Goal: Information Seeking & Learning: Learn about a topic

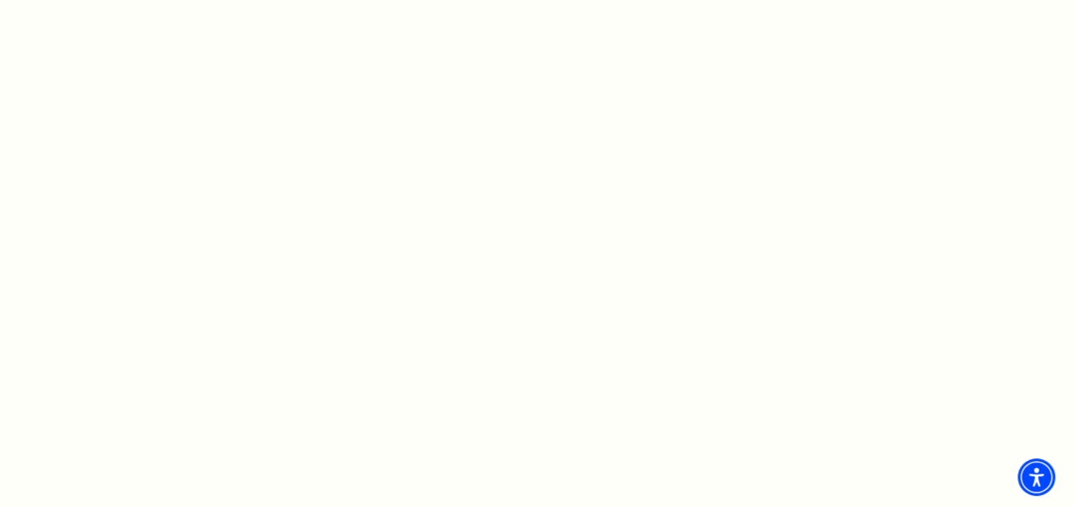
scroll to position [939, 0]
click at [959, 386] on div at bounding box center [675, 172] width 742 height 1027
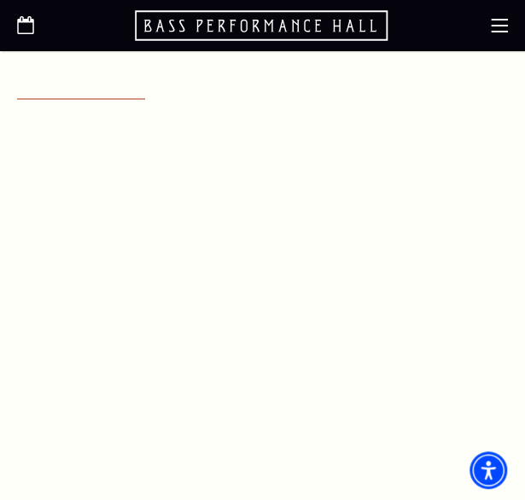
scroll to position [783, 0]
click at [480, 487] on span "Accessibility Menu" at bounding box center [488, 470] width 60 height 60
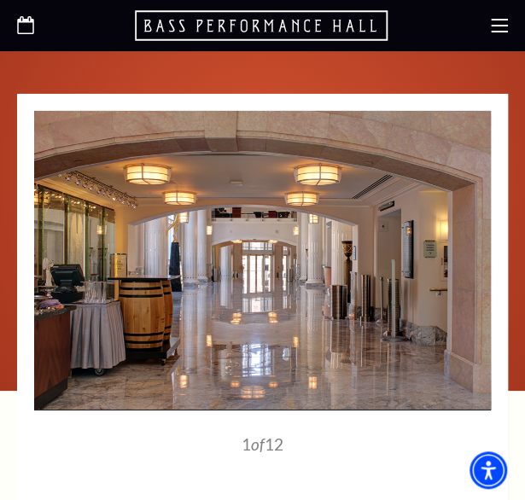
scroll to position [1380, 0]
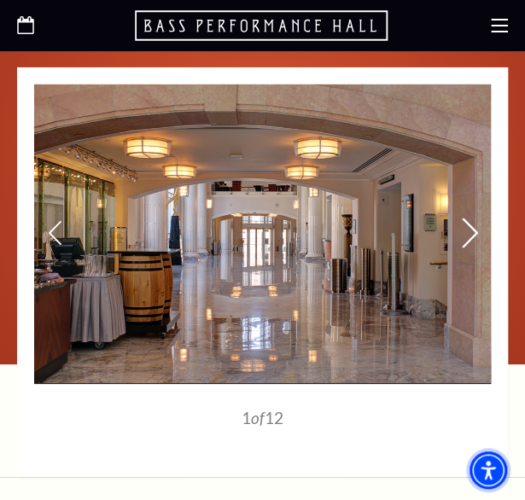
click at [468, 218] on icon at bounding box center [470, 233] width 18 height 30
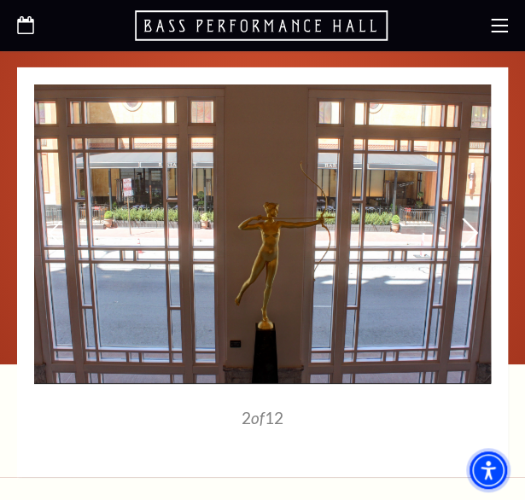
click at [468, 218] on icon at bounding box center [470, 233] width 18 height 30
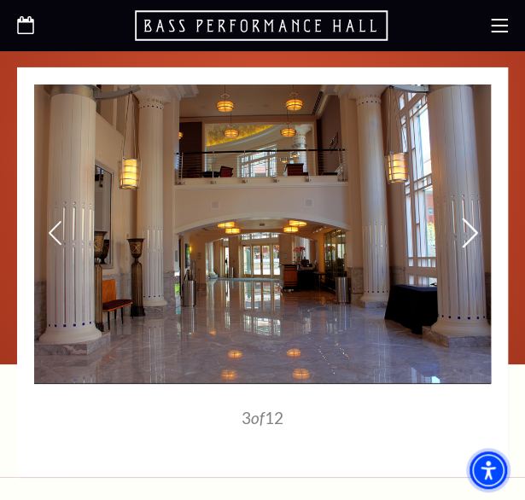
click at [468, 218] on icon at bounding box center [470, 233] width 18 height 30
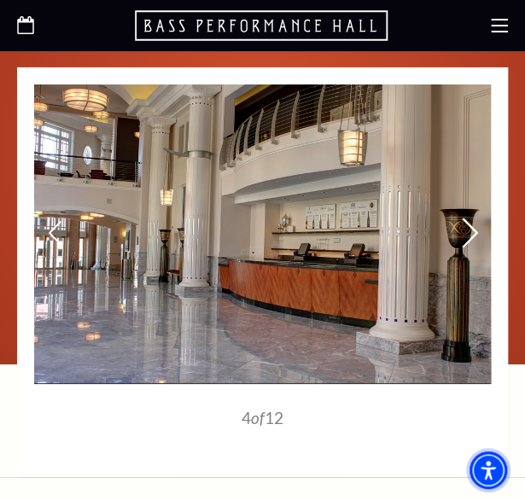
click at [468, 218] on icon at bounding box center [470, 233] width 18 height 30
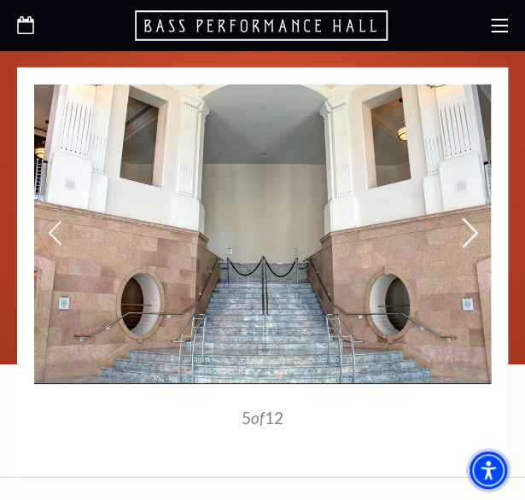
click at [468, 218] on icon at bounding box center [470, 233] width 18 height 30
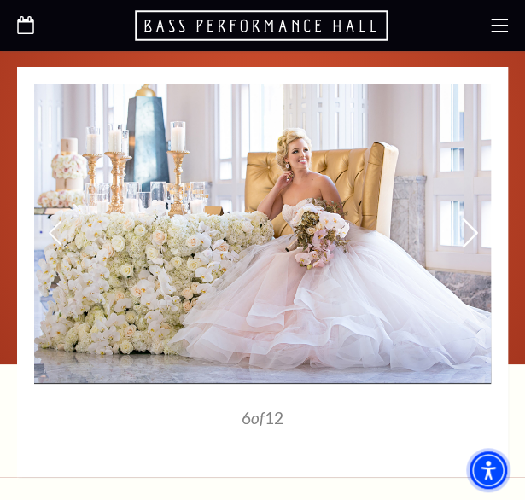
click at [473, 218] on icon at bounding box center [470, 233] width 18 height 30
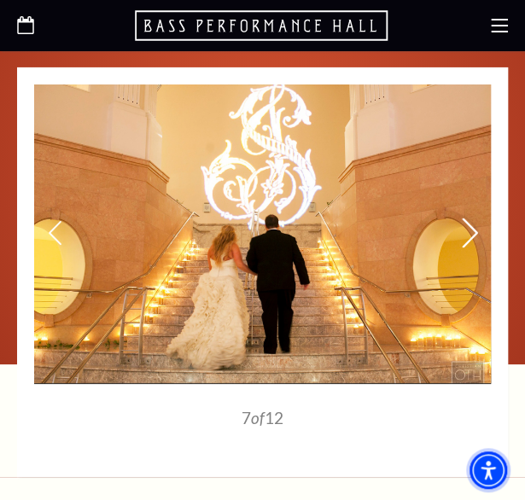
click at [473, 218] on icon at bounding box center [470, 233] width 18 height 30
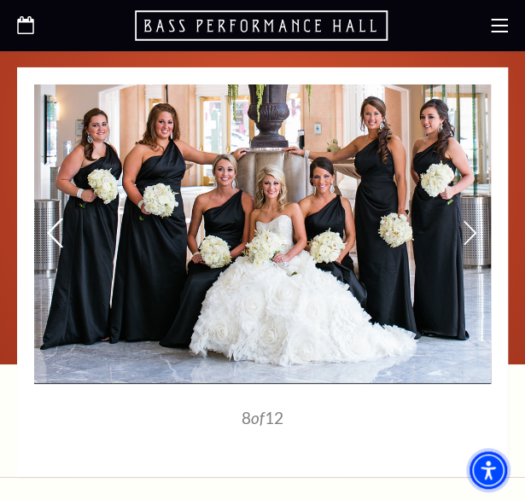
click at [57, 218] on icon at bounding box center [55, 233] width 18 height 30
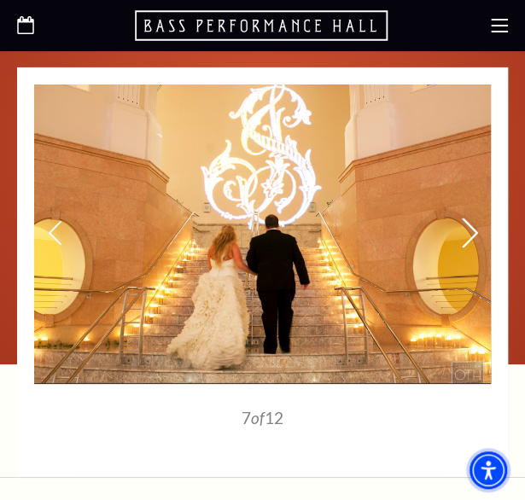
click at [466, 218] on icon at bounding box center [470, 233] width 18 height 30
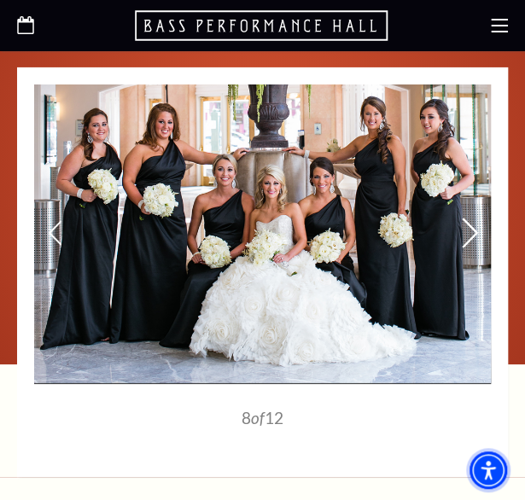
click at [471, 218] on icon at bounding box center [470, 233] width 18 height 30
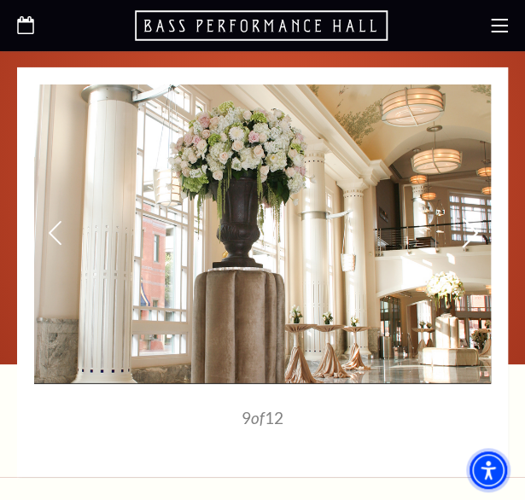
click at [471, 218] on icon at bounding box center [470, 233] width 18 height 30
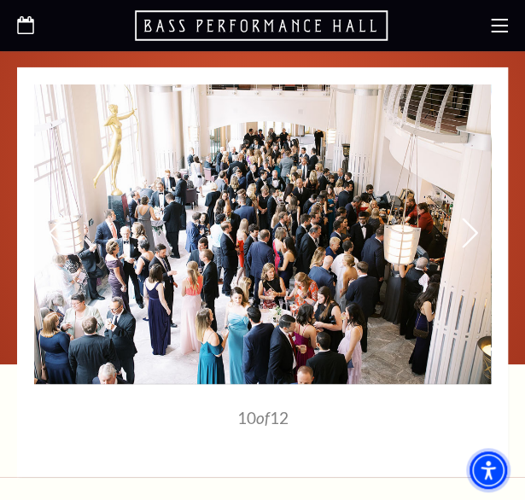
click at [471, 218] on icon at bounding box center [470, 233] width 18 height 30
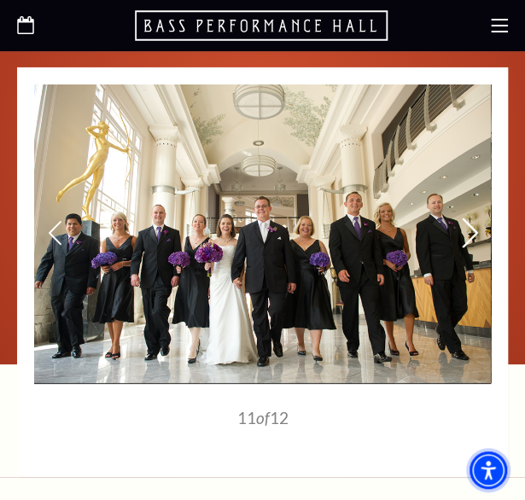
click at [471, 218] on icon at bounding box center [470, 233] width 18 height 30
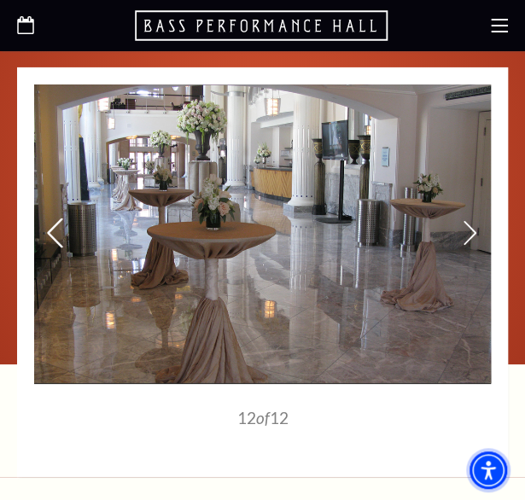
click at [58, 218] on icon at bounding box center [55, 233] width 18 height 30
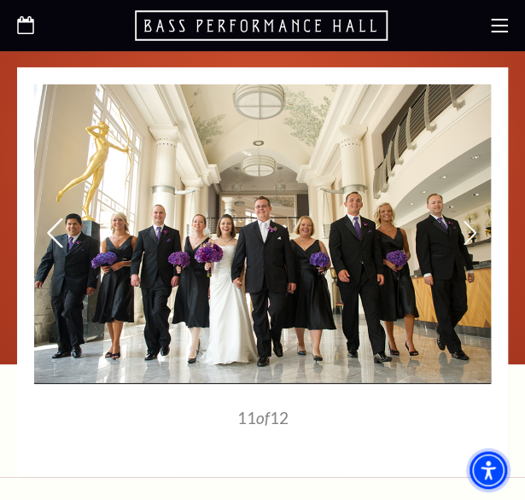
click at [58, 218] on icon at bounding box center [55, 233] width 18 height 30
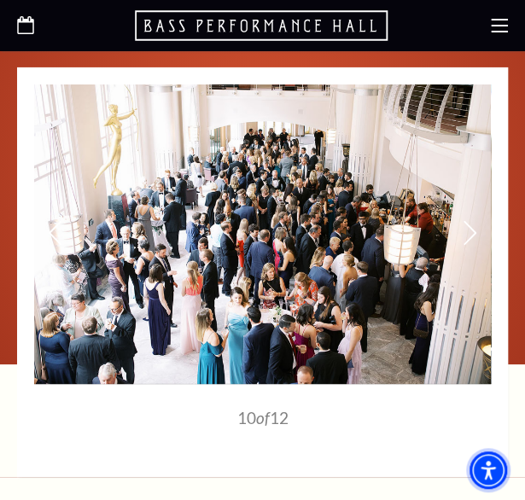
click at [75, 210] on img at bounding box center [262, 234] width 457 height 300
click at [55, 218] on icon at bounding box center [55, 233] width 18 height 30
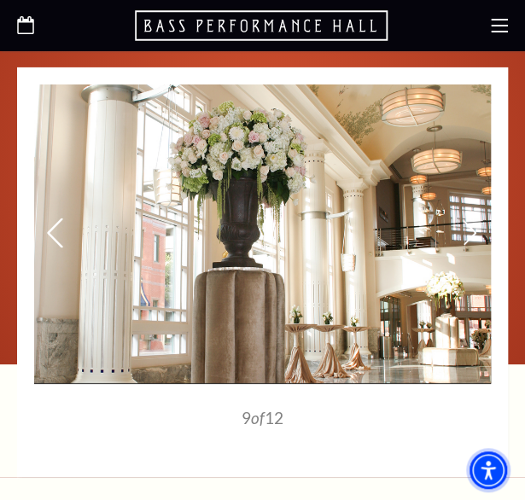
click at [55, 218] on icon at bounding box center [55, 233] width 18 height 30
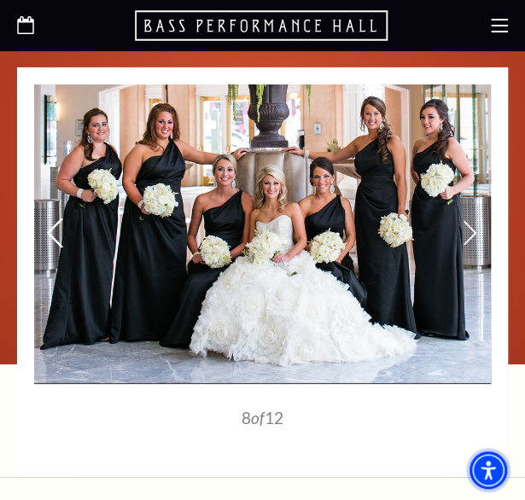
click at [55, 218] on icon at bounding box center [55, 233] width 18 height 30
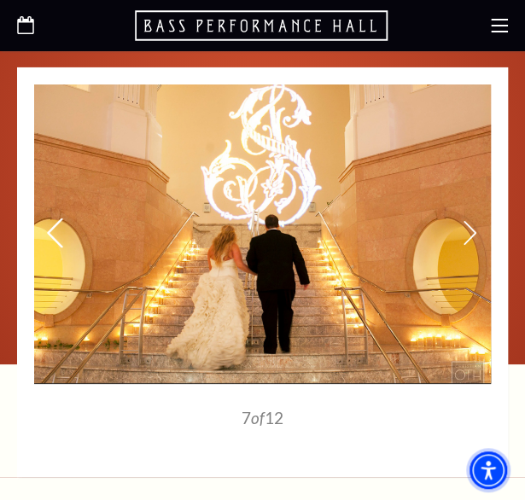
click at [55, 218] on icon at bounding box center [55, 233] width 18 height 30
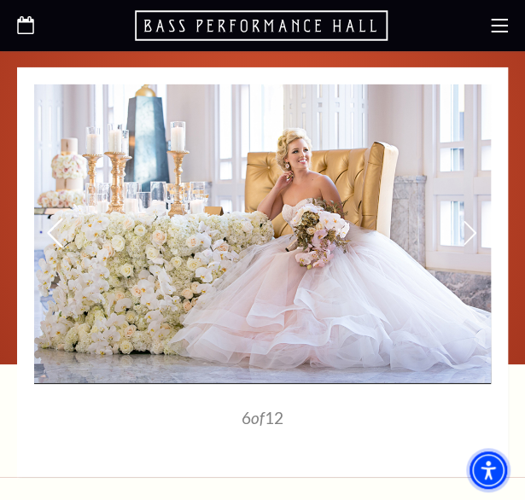
click at [55, 218] on icon at bounding box center [55, 233] width 18 height 30
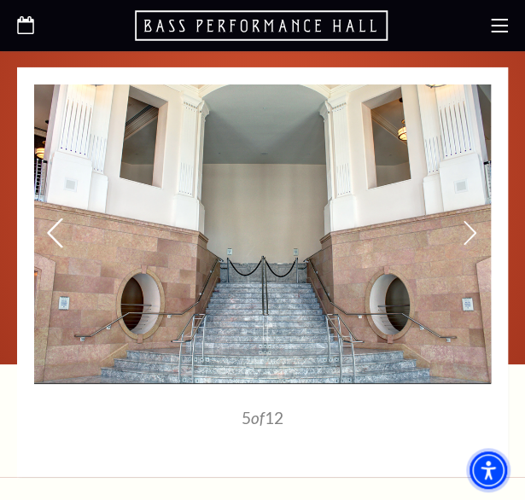
click at [55, 218] on icon at bounding box center [55, 233] width 18 height 30
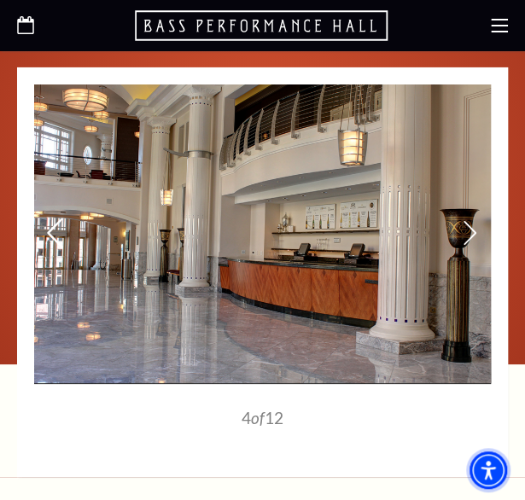
click at [55, 218] on icon at bounding box center [55, 233] width 18 height 30
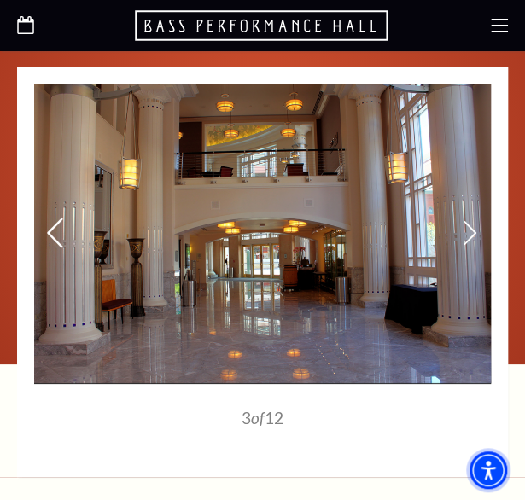
click at [55, 218] on icon at bounding box center [55, 233] width 18 height 30
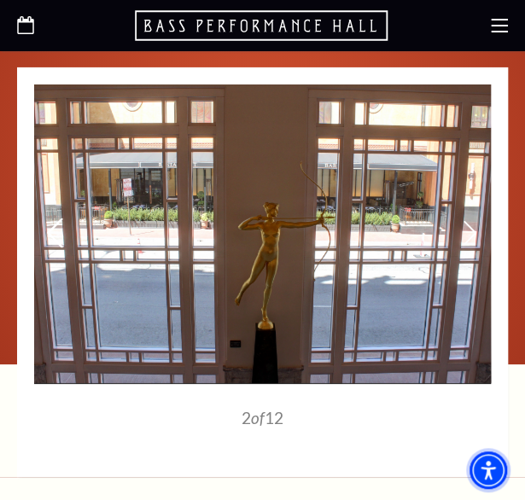
click at [55, 218] on icon at bounding box center [55, 233] width 18 height 30
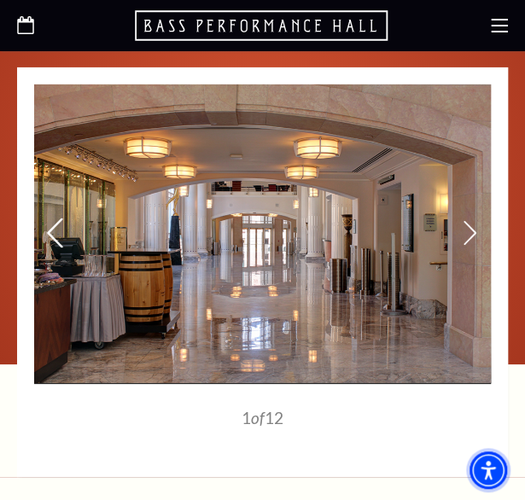
click at [55, 218] on icon at bounding box center [55, 233] width 18 height 30
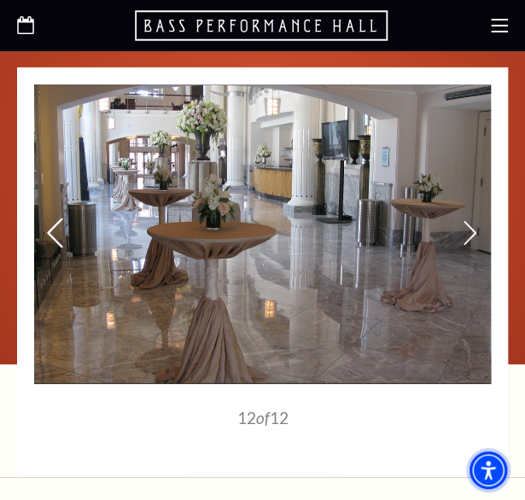
click at [55, 218] on icon at bounding box center [55, 233] width 18 height 30
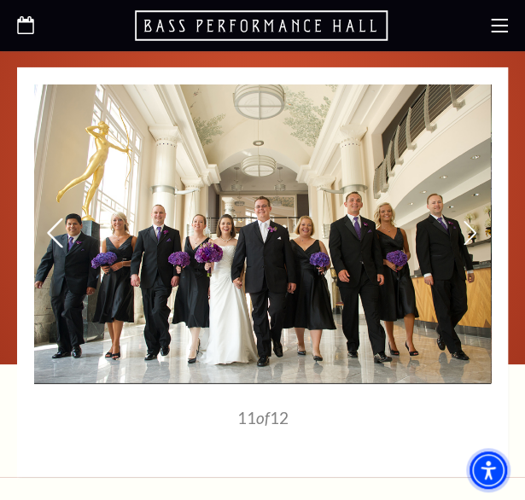
click at [55, 218] on icon at bounding box center [55, 233] width 18 height 30
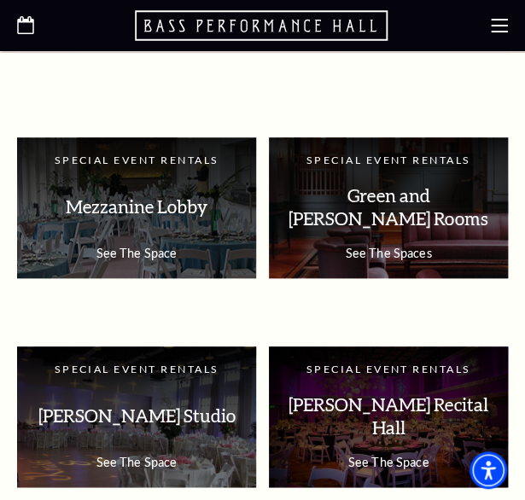
scroll to position [1807, 0]
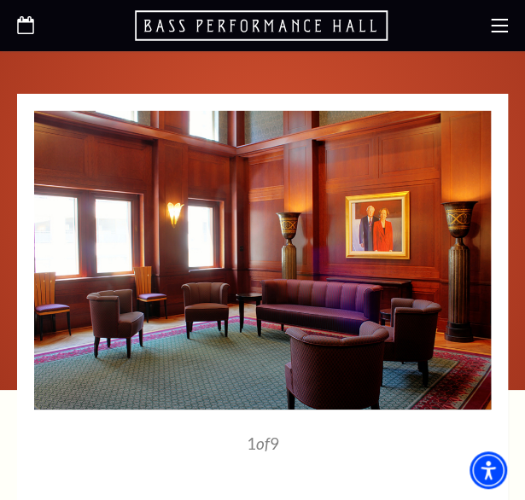
scroll to position [1379, 0]
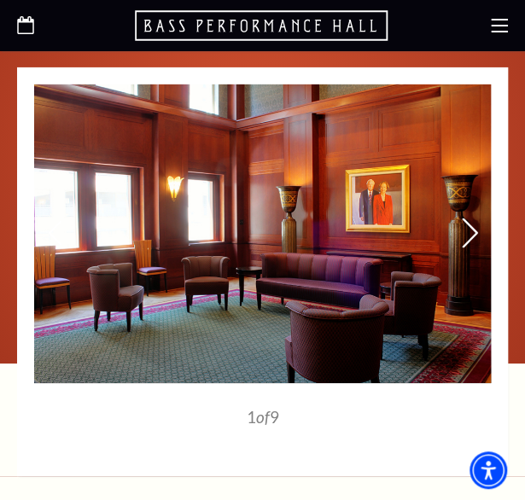
click at [472, 218] on icon at bounding box center [470, 233] width 18 height 30
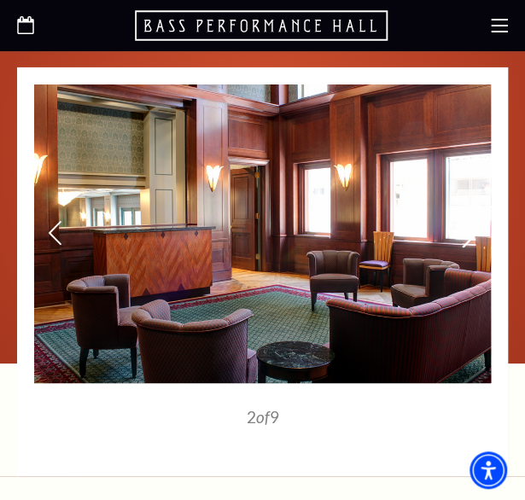
click at [472, 218] on icon at bounding box center [470, 233] width 18 height 30
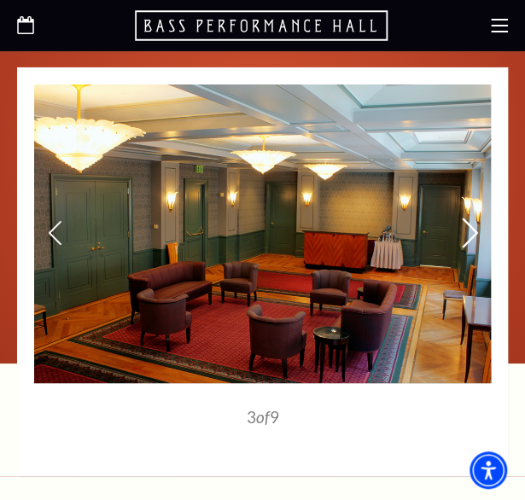
click at [472, 218] on icon at bounding box center [470, 233] width 18 height 30
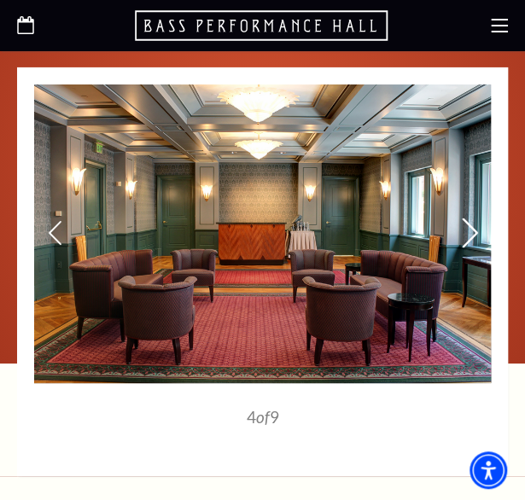
click at [472, 218] on icon at bounding box center [470, 233] width 18 height 30
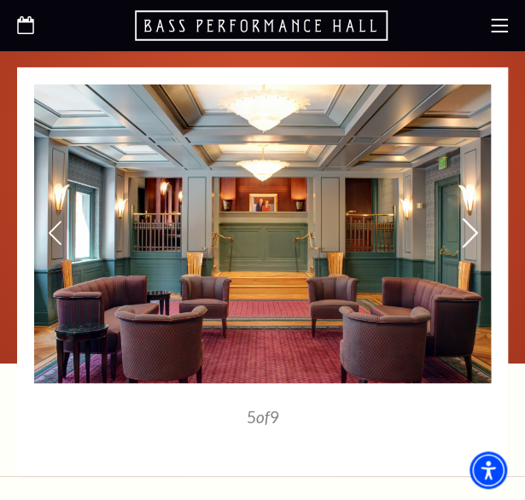
click at [472, 218] on icon at bounding box center [470, 233] width 18 height 30
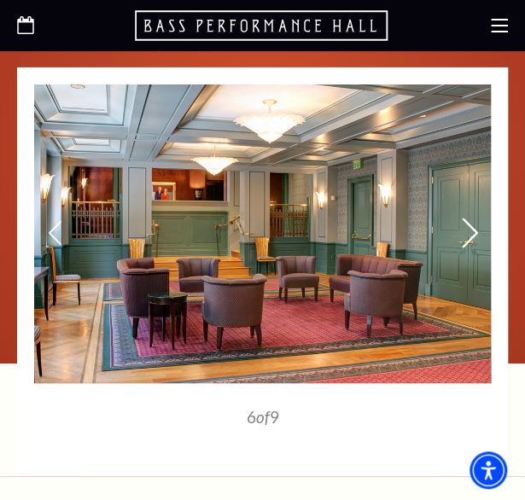
click at [472, 218] on icon at bounding box center [470, 233] width 18 height 30
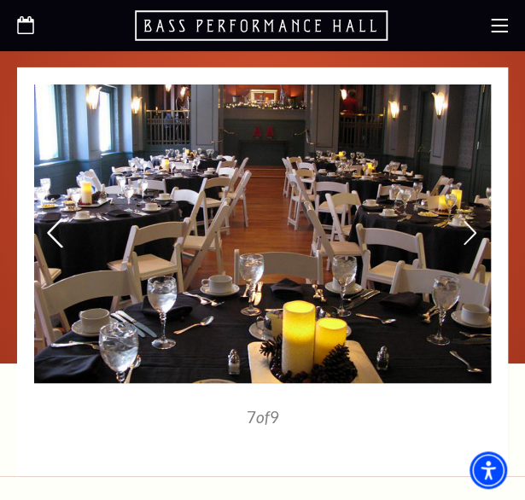
click at [52, 218] on icon at bounding box center [55, 233] width 18 height 30
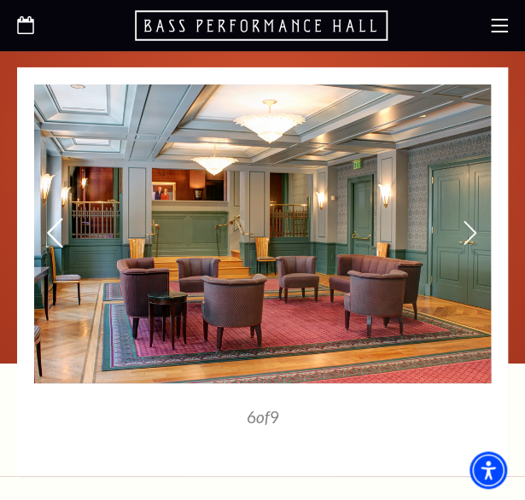
click at [52, 218] on icon at bounding box center [55, 233] width 18 height 30
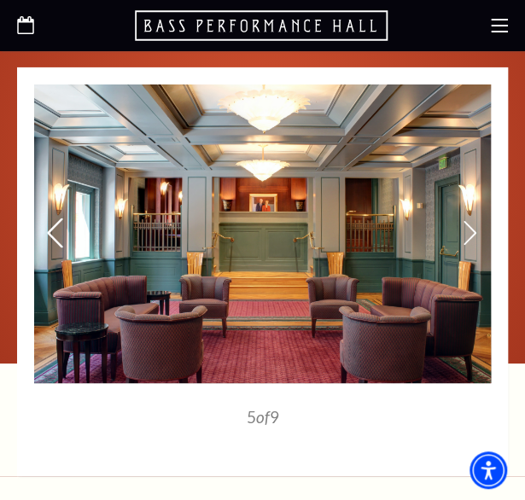
click at [52, 218] on icon at bounding box center [55, 233] width 18 height 30
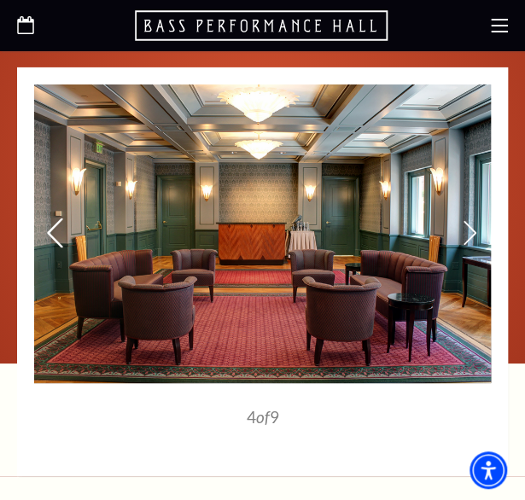
click at [52, 218] on icon at bounding box center [55, 233] width 18 height 30
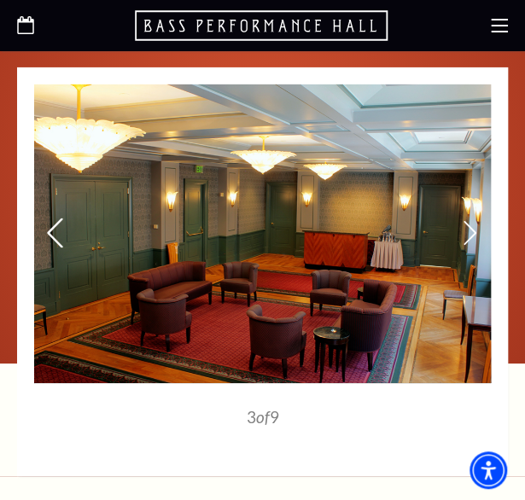
click at [52, 218] on icon at bounding box center [55, 233] width 18 height 30
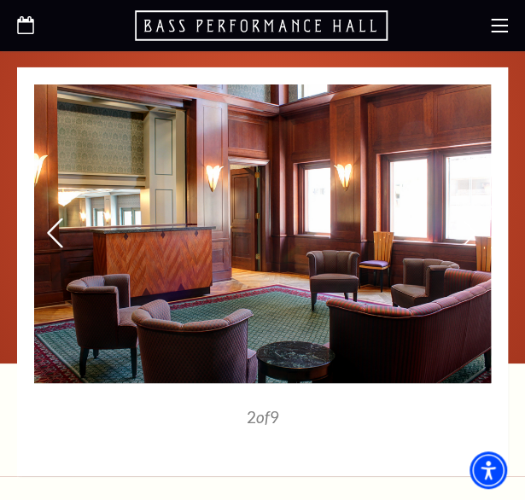
click at [52, 218] on icon at bounding box center [55, 233] width 18 height 30
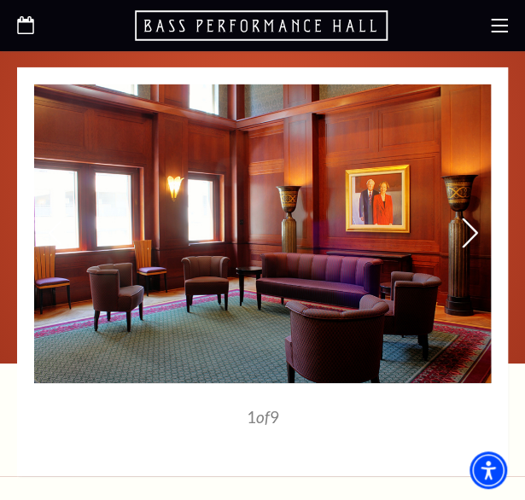
click at [468, 218] on icon at bounding box center [470, 233] width 18 height 30
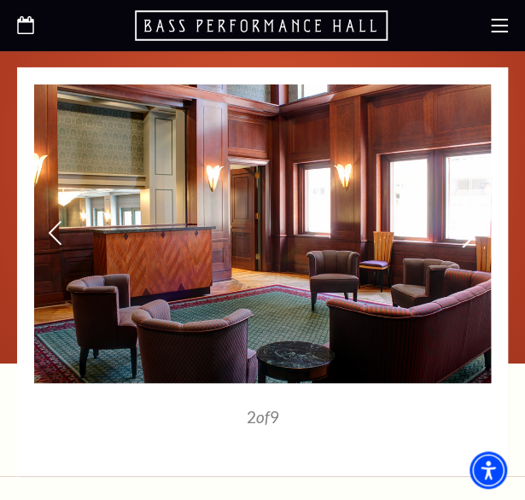
click at [468, 218] on icon at bounding box center [470, 233] width 18 height 30
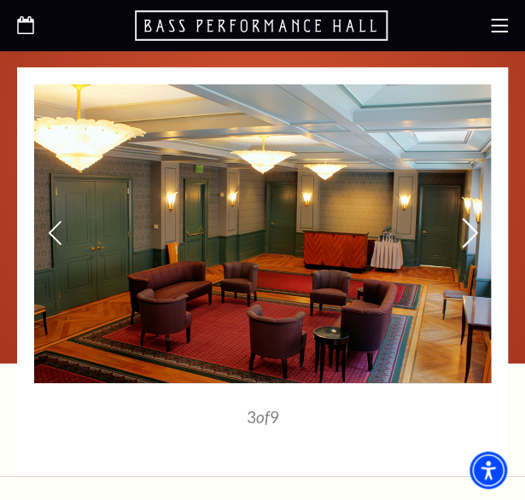
click at [468, 218] on icon at bounding box center [470, 233] width 18 height 30
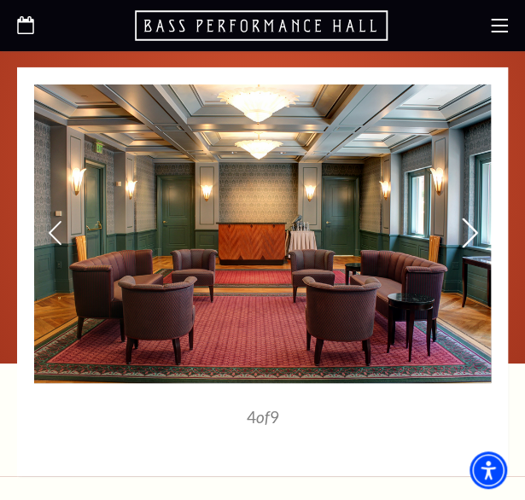
click at [468, 218] on icon at bounding box center [470, 233] width 18 height 30
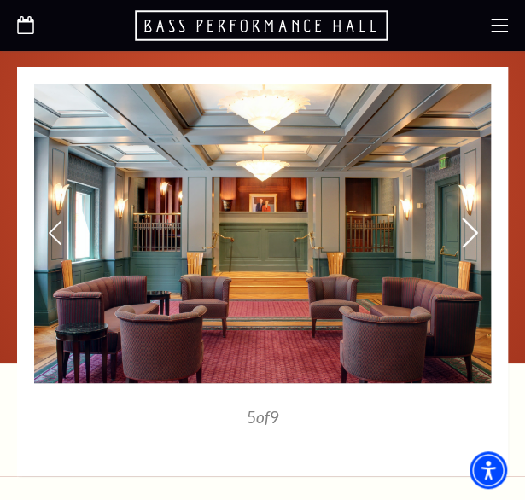
click at [468, 218] on icon at bounding box center [470, 233] width 18 height 30
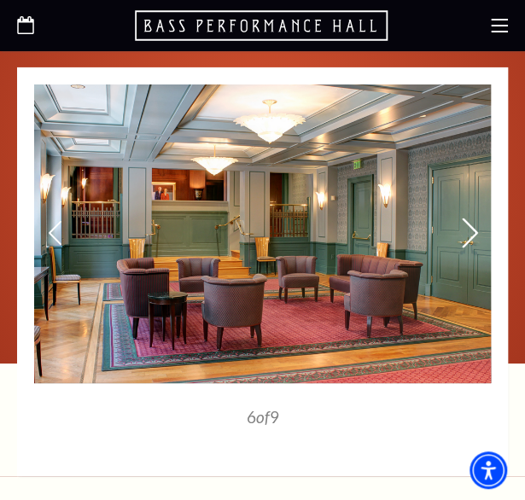
click at [468, 218] on icon at bounding box center [470, 233] width 18 height 30
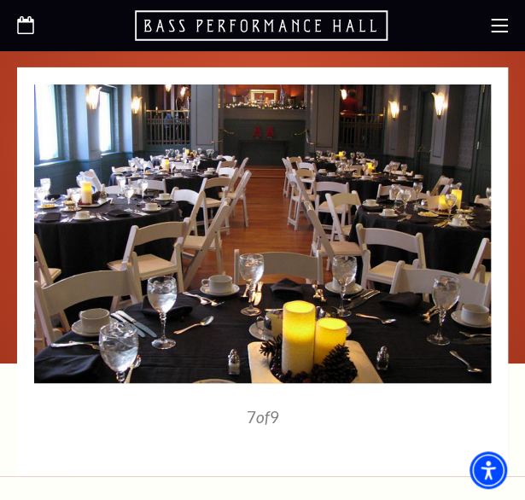
click at [325, 425] on p "9 of 9" at bounding box center [262, 433] width 457 height 16
click at [469, 218] on use at bounding box center [469, 233] width 15 height 30
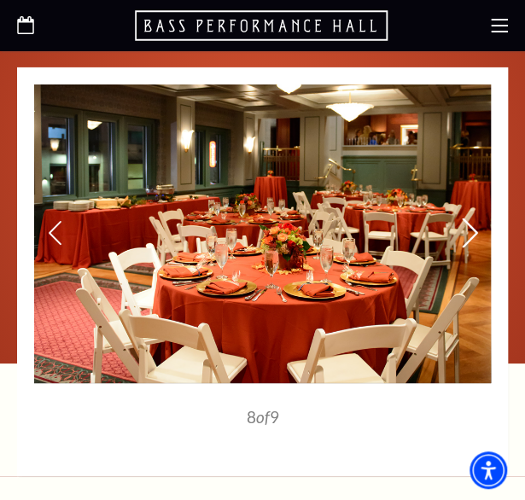
click at [473, 218] on use at bounding box center [469, 233] width 15 height 30
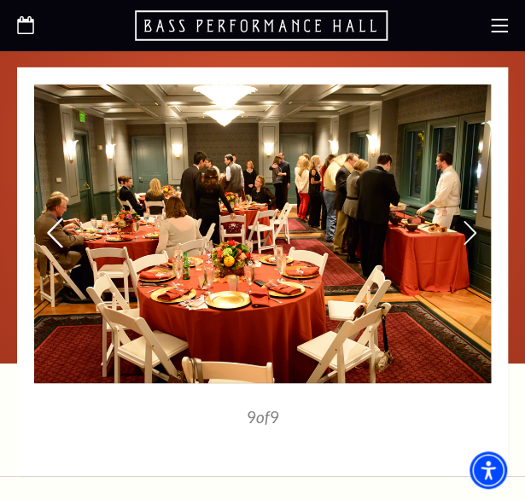
click at [55, 218] on icon at bounding box center [55, 233] width 18 height 30
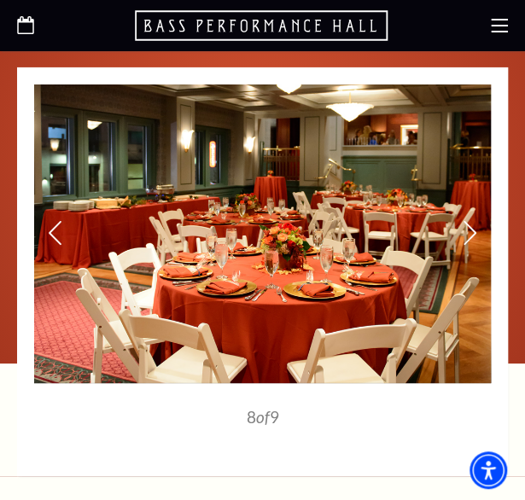
click at [480, 212] on img at bounding box center [262, 233] width 457 height 299
click at [468, 218] on icon at bounding box center [470, 233] width 18 height 30
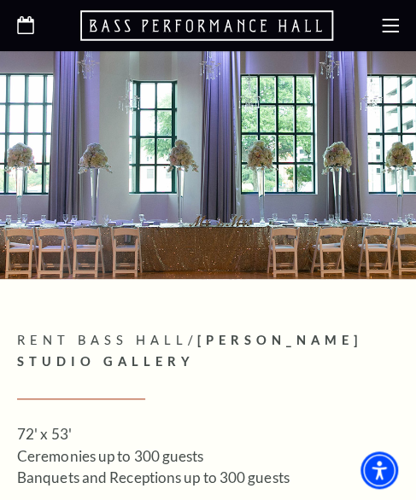
click at [0, 328] on html "Skip to main content Enable accessibility for low vision Open the accessibility…" at bounding box center [208, 250] width 416 height 500
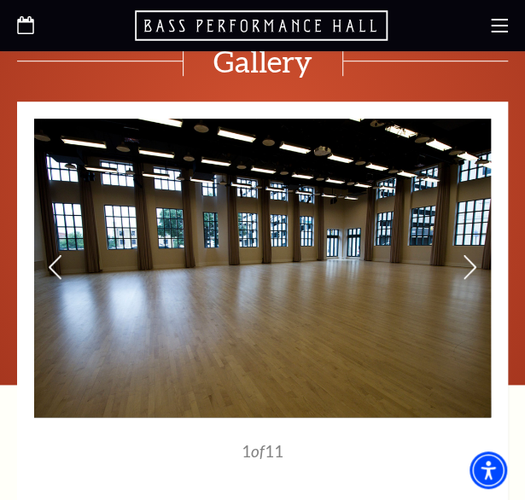
scroll to position [1707, 0]
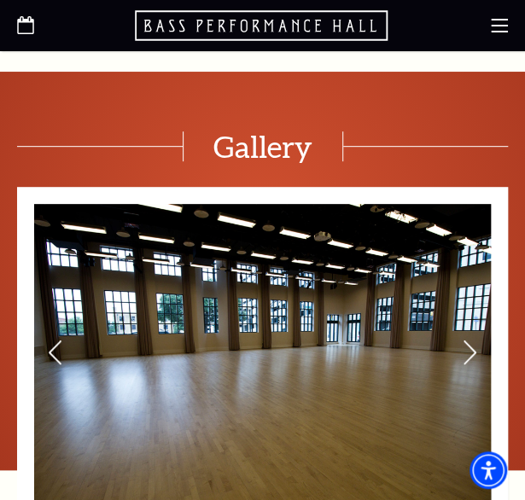
click at [457, 327] on img at bounding box center [262, 353] width 457 height 299
click at [479, 311] on img at bounding box center [262, 353] width 457 height 299
click at [470, 337] on icon at bounding box center [470, 352] width 18 height 30
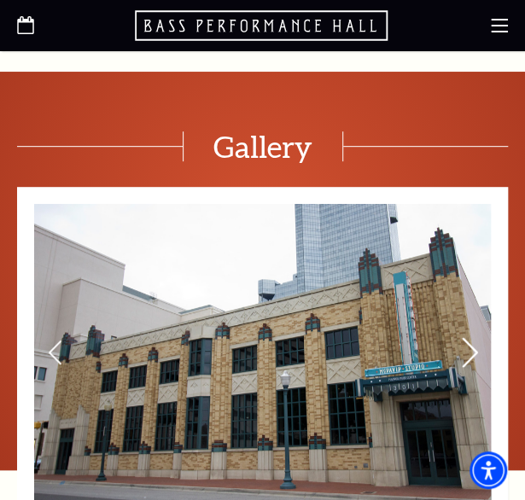
click at [470, 337] on icon at bounding box center [470, 352] width 18 height 30
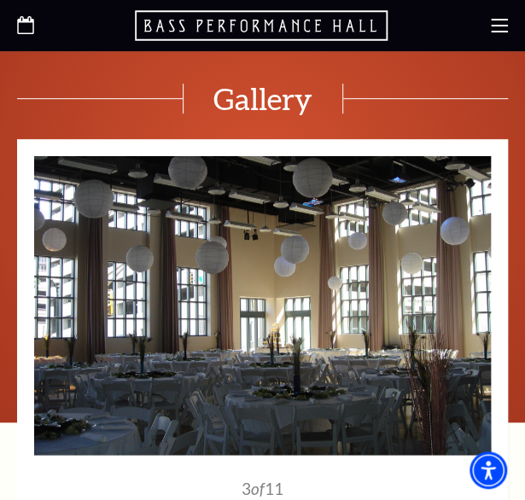
scroll to position [1792, 0]
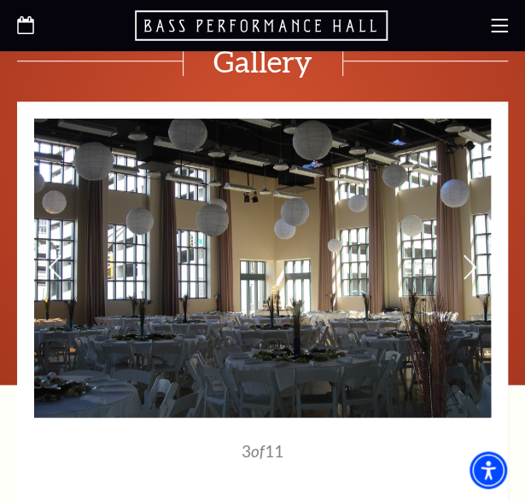
click at [461, 230] on img at bounding box center [262, 268] width 457 height 299
click at [464, 252] on icon at bounding box center [470, 267] width 18 height 30
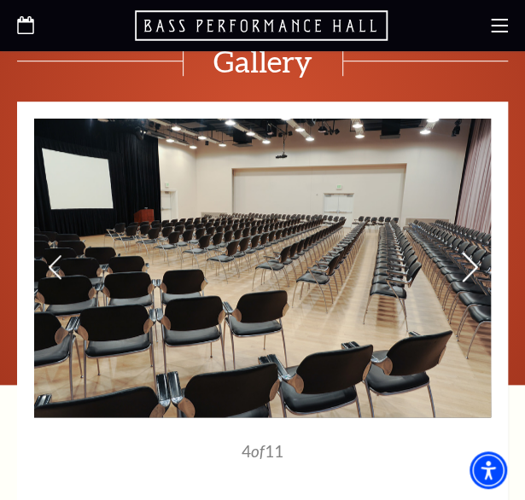
click at [464, 252] on icon at bounding box center [470, 267] width 18 height 30
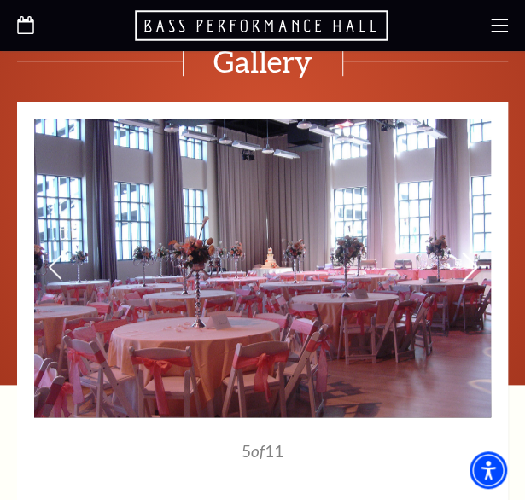
click at [464, 252] on icon at bounding box center [470, 267] width 18 height 30
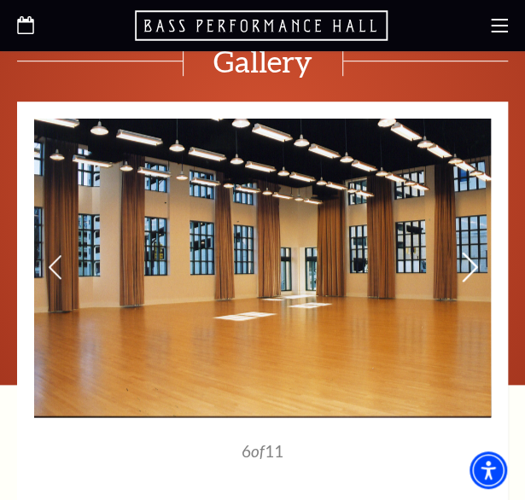
click at [468, 252] on icon at bounding box center [470, 267] width 18 height 30
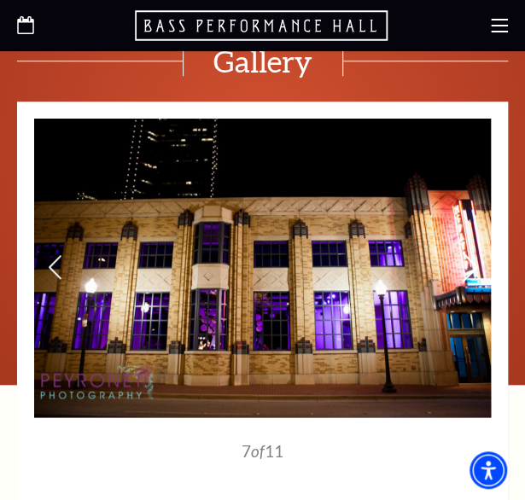
click at [468, 252] on icon at bounding box center [470, 267] width 18 height 30
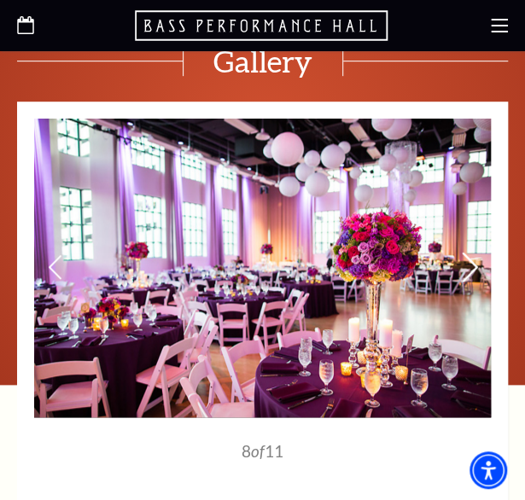
click at [468, 252] on icon at bounding box center [470, 267] width 18 height 30
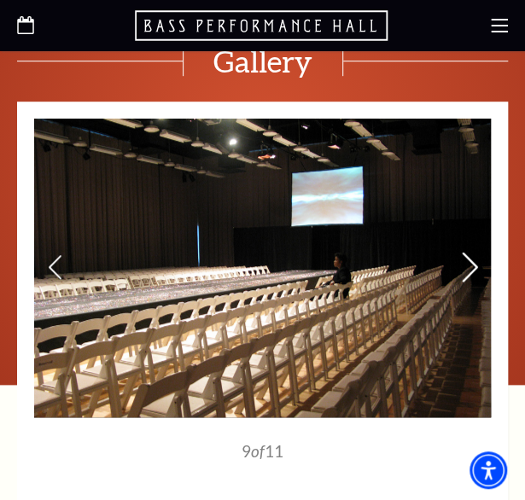
click at [468, 252] on icon at bounding box center [470, 267] width 18 height 30
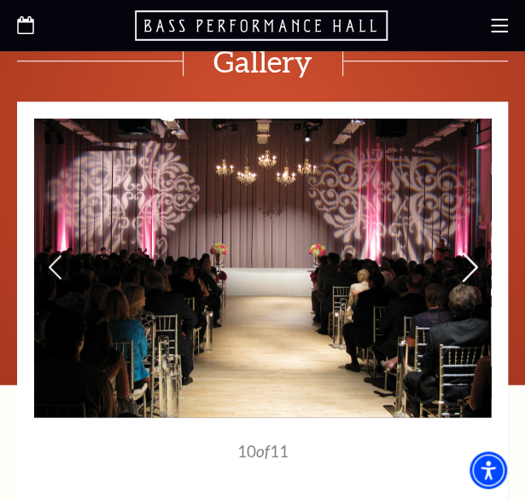
click at [473, 252] on icon at bounding box center [470, 267] width 18 height 30
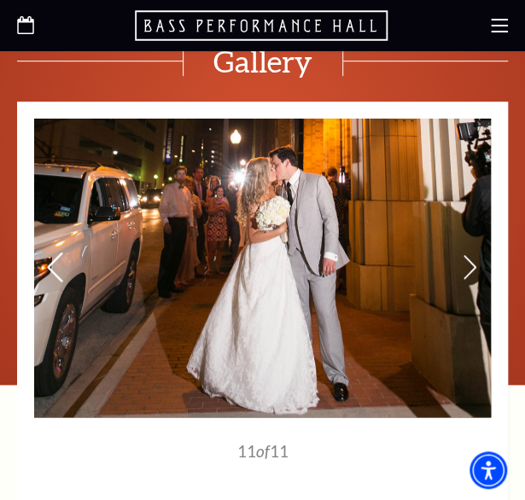
click at [47, 252] on icon at bounding box center [55, 267] width 18 height 30
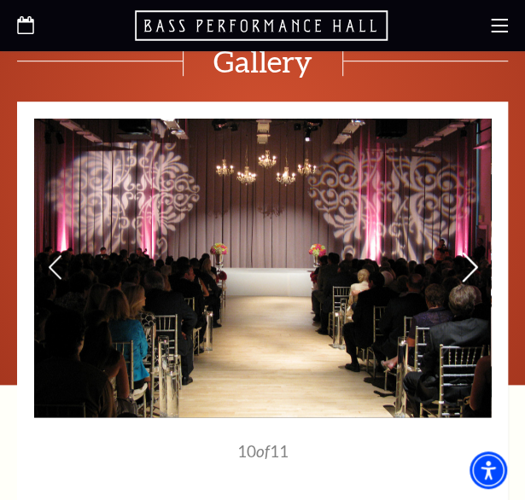
click at [468, 252] on icon at bounding box center [470, 267] width 18 height 30
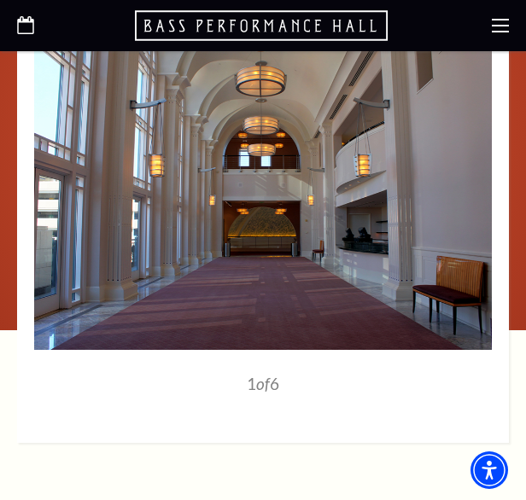
scroll to position [1365, 0]
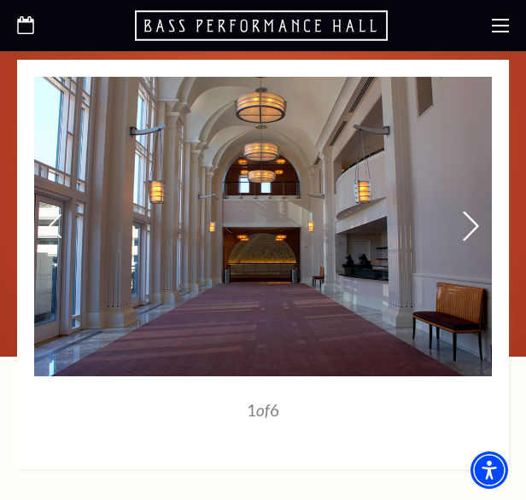
click at [466, 221] on icon at bounding box center [471, 226] width 18 height 30
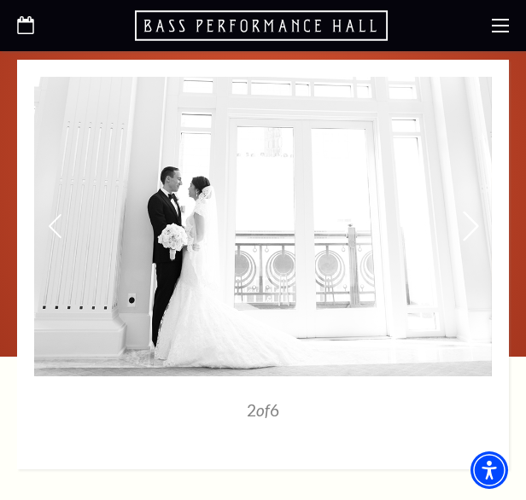
click at [466, 221] on icon at bounding box center [471, 226] width 18 height 30
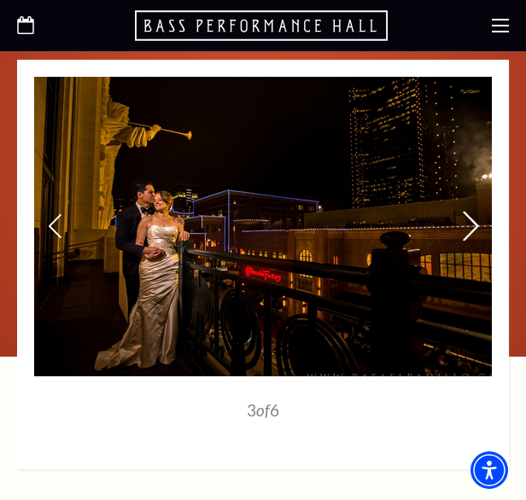
click at [466, 221] on icon at bounding box center [471, 226] width 18 height 30
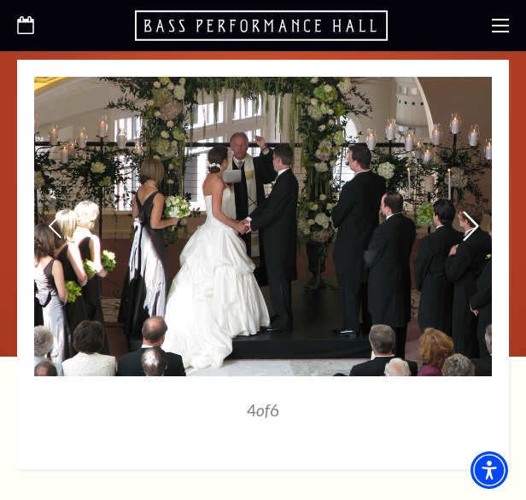
click at [471, 221] on icon at bounding box center [471, 226] width 18 height 30
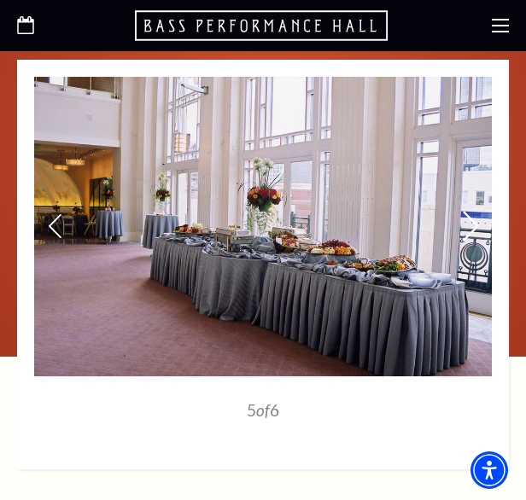
click at [471, 221] on icon at bounding box center [471, 226] width 18 height 30
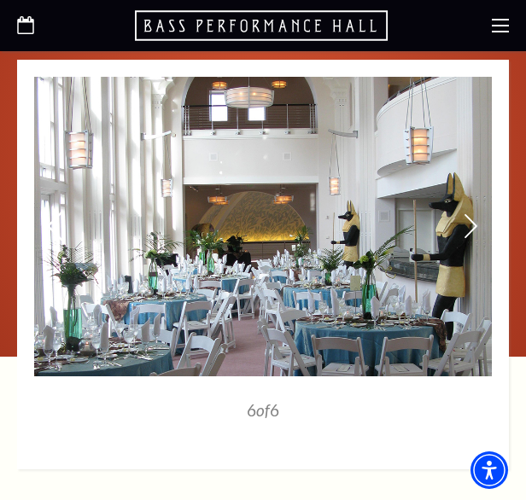
click at [54, 224] on icon at bounding box center [55, 226] width 18 height 30
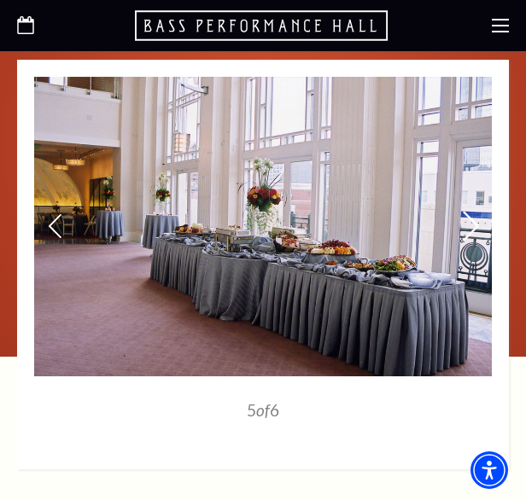
click at [466, 227] on icon at bounding box center [471, 226] width 18 height 30
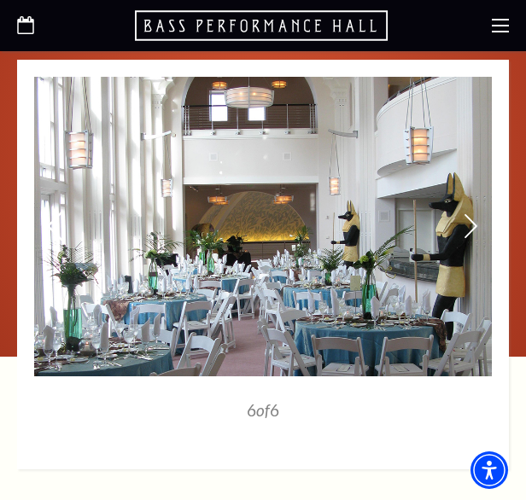
click at [46, 230] on icon at bounding box center [55, 226] width 18 height 30
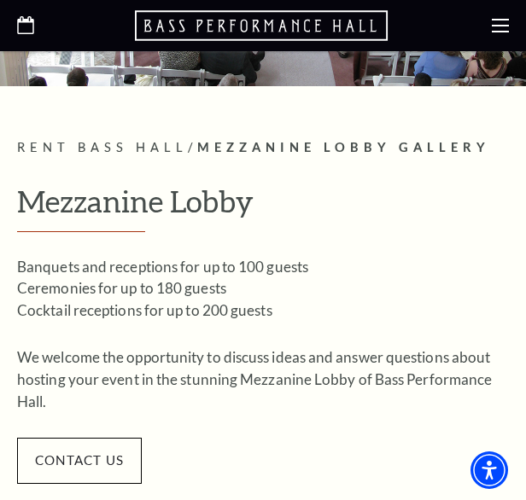
scroll to position [256, 0]
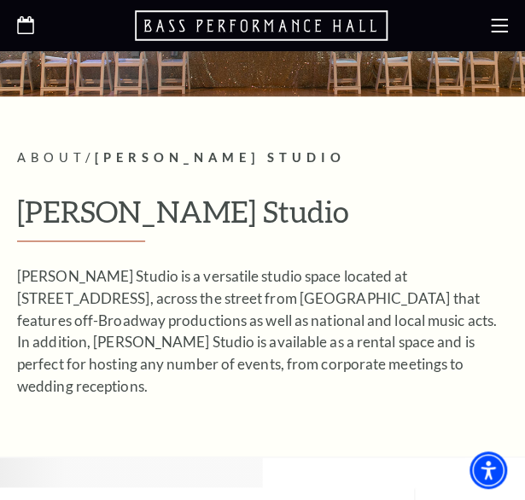
scroll to position [256, 0]
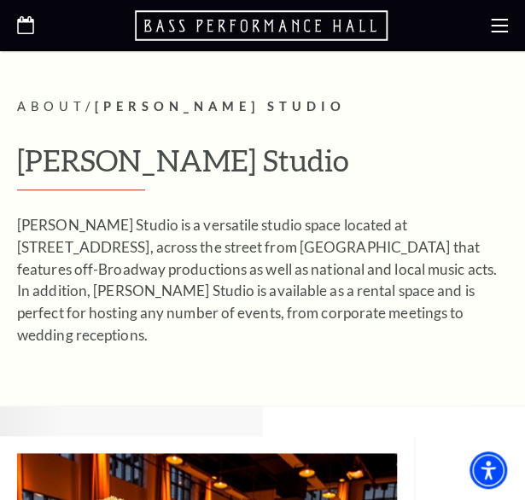
click at [372, 310] on p "McDavid Studio is a versatile studio space located at 301 E. 5th Street, across…" at bounding box center [262, 279] width 491 height 131
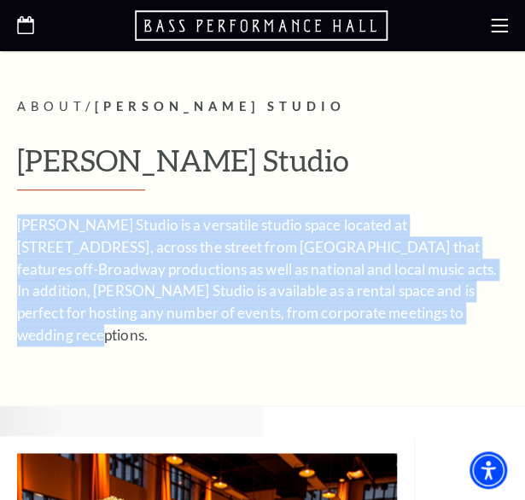
drag, startPoint x: 385, startPoint y: 315, endPoint x: 19, endPoint y: 223, distance: 377.5
click at [19, 223] on p "McDavid Studio is a versatile studio space located at 301 E. 5th Street, across…" at bounding box center [262, 279] width 491 height 131
copy p "McDavid Studio is a versatile studio space located at 301 E. 5th Street, across…"
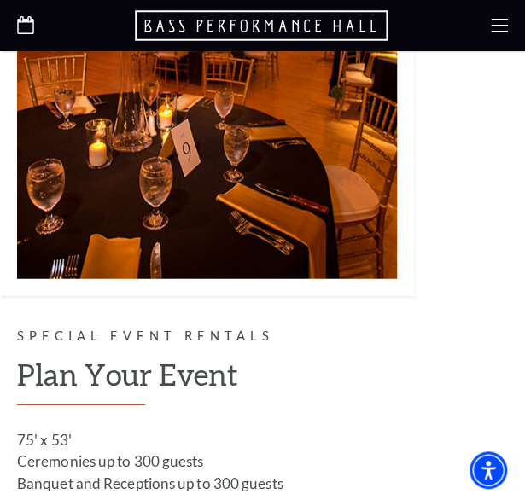
scroll to position [939, 0]
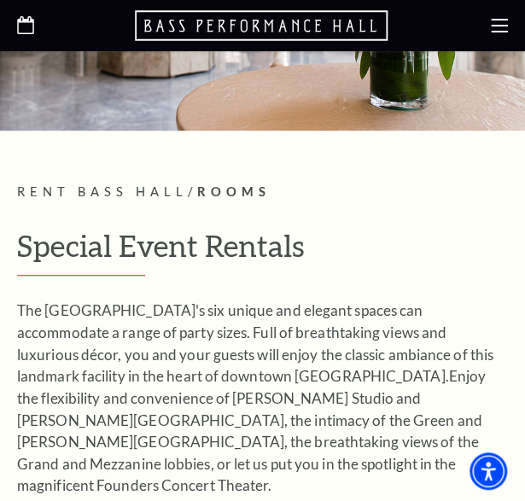
scroll to position [256, 0]
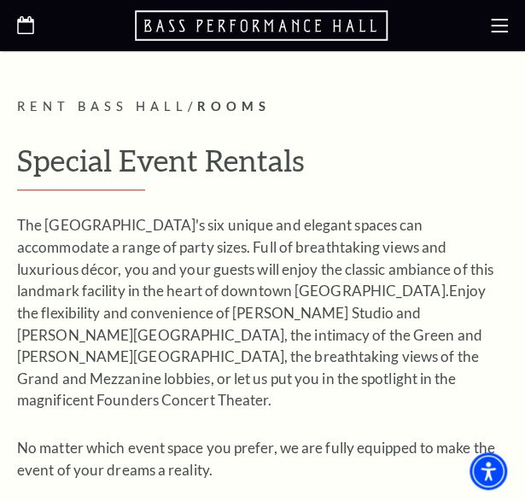
click at [237, 446] on p "No matter which event space you prefer, we are fully equipped to make the event…" at bounding box center [262, 459] width 491 height 44
click at [224, 445] on p "No matter which event space you prefer, we are fully equipped to make the event…" at bounding box center [262, 459] width 491 height 44
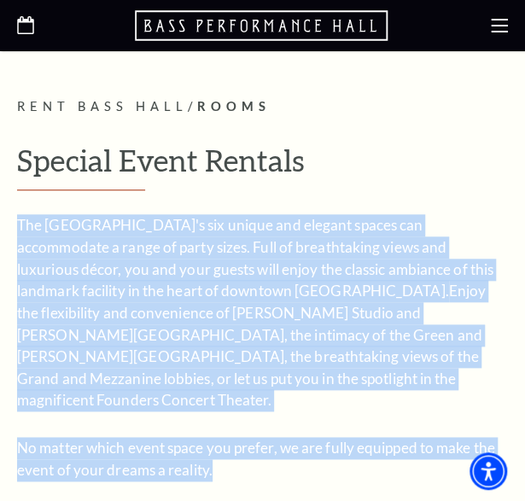
drag, startPoint x: 210, startPoint y: 451, endPoint x: 17, endPoint y: 228, distance: 294.6
click at [17, 228] on div "The [GEOGRAPHIC_DATA]'s six unique and elegant spaces can accommodate a range o…" at bounding box center [262, 347] width 491 height 266
copy div "The [GEOGRAPHIC_DATA]'s six unique and elegant spaces can accommodate a range o…"
click at [510, 336] on div "Rooms Contact Us Rent Bass Hall / Rooms Special Event Rentals The [GEOGRAPHIC_D…" at bounding box center [262, 288] width 525 height 384
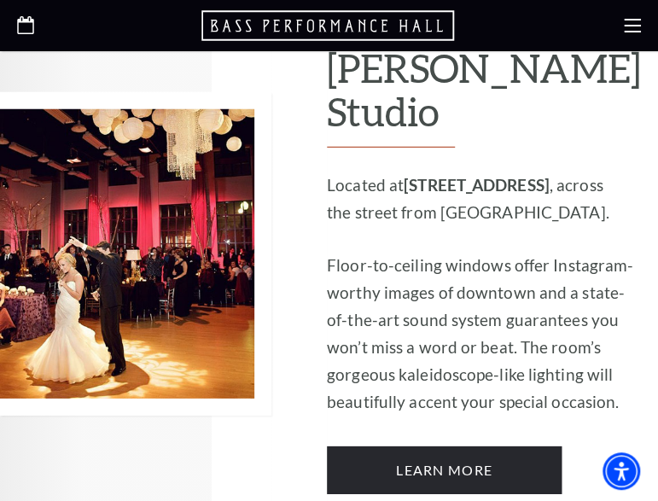
scroll to position [1365, 0]
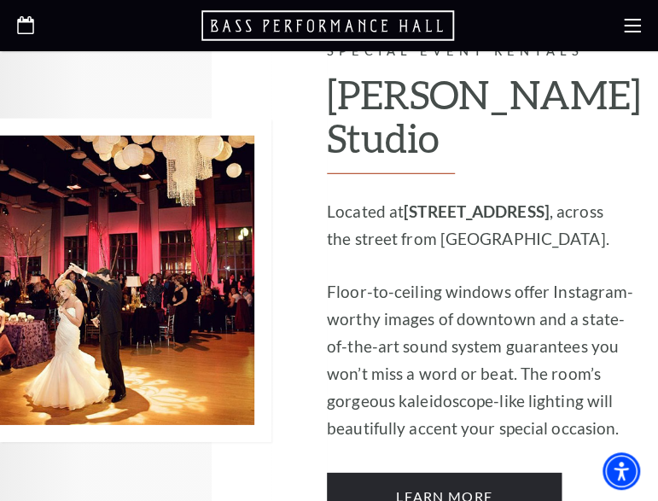
click at [524, 317] on p "Floor-to-ceiling windows offer Instagram-worthy images of downtown and a state-…" at bounding box center [484, 360] width 314 height 164
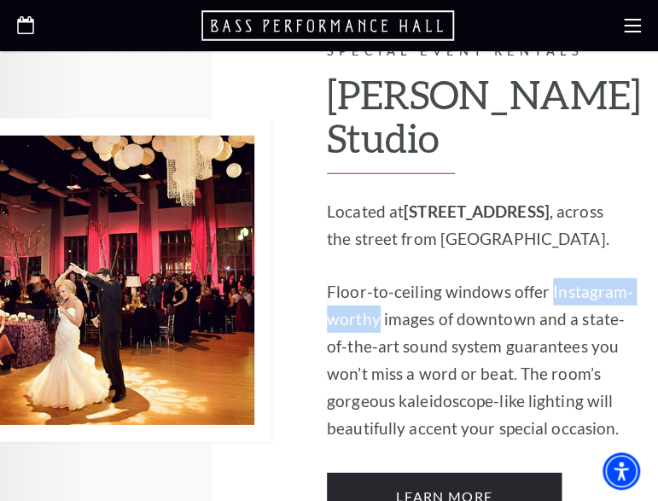
drag, startPoint x: 548, startPoint y: 222, endPoint x: 379, endPoint y: 245, distance: 170.5
click at [379, 278] on p "Floor-to-ceiling windows offer Instagram-worthy images of downtown and a state-…" at bounding box center [484, 360] width 314 height 164
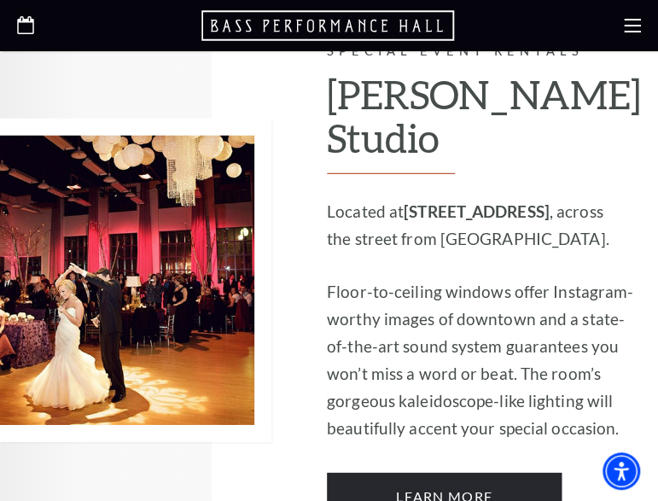
drag, startPoint x: 379, startPoint y: 245, endPoint x: 402, endPoint y: 310, distance: 68.8
click at [402, 310] on p "Floor-to-ceiling windows offer Instagram-worthy images of downtown and a state-…" at bounding box center [484, 360] width 314 height 164
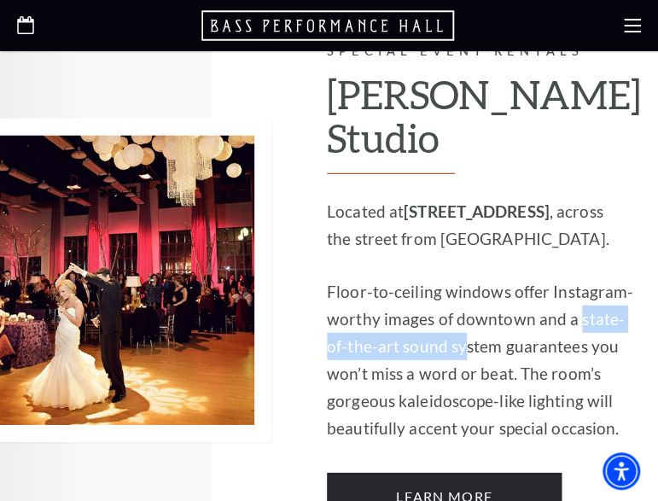
drag, startPoint x: 579, startPoint y: 247, endPoint x: 447, endPoint y: 273, distance: 134.1
click at [447, 278] on p "Floor-to-ceiling windows offer Instagram-worthy images of downtown and a state-…" at bounding box center [484, 360] width 314 height 164
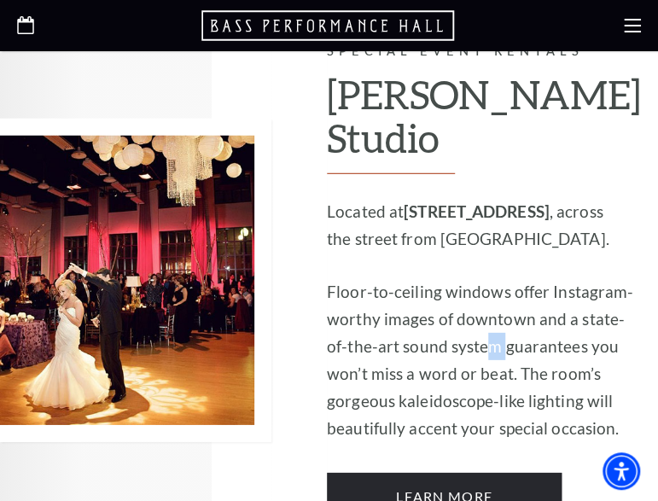
drag, startPoint x: 447, startPoint y: 273, endPoint x: 490, endPoint y: 275, distance: 42.7
click at [490, 278] on p "Floor-to-ceiling windows offer Instagram-worthy images of downtown and a state-…" at bounding box center [484, 360] width 314 height 164
drag, startPoint x: 490, startPoint y: 275, endPoint x: 490, endPoint y: 302, distance: 27.3
click at [490, 302] on p "Floor-to-ceiling windows offer Instagram-worthy images of downtown and a state-…" at bounding box center [484, 360] width 314 height 164
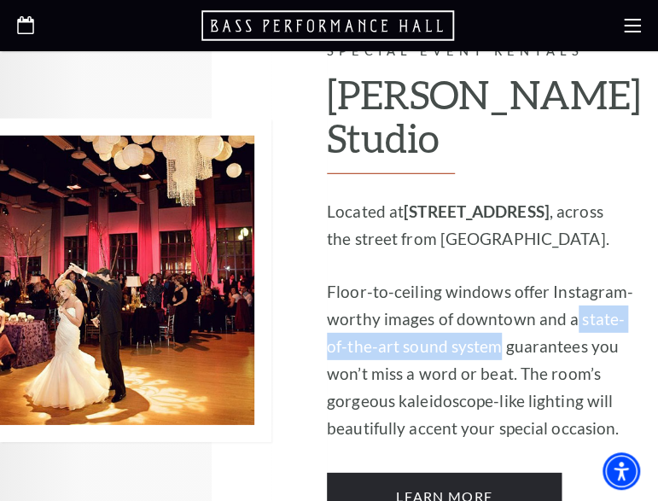
drag, startPoint x: 480, startPoint y: 278, endPoint x: 573, endPoint y: 248, distance: 98.5
click at [524, 278] on p "Floor-to-ceiling windows offer Instagram-worthy images of downtown and a state-…" at bounding box center [484, 360] width 314 height 164
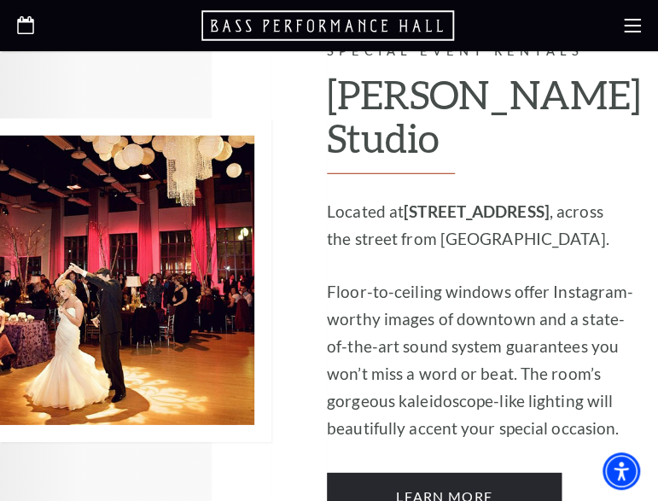
drag, startPoint x: 573, startPoint y: 248, endPoint x: 543, endPoint y: 347, distance: 103.6
click at [524, 347] on p "Floor-to-ceiling windows offer Instagram-worthy images of downtown and a state-…" at bounding box center [484, 360] width 314 height 164
click at [524, 348] on p "Floor-to-ceiling windows offer Instagram-worthy images of downtown and a state-…" at bounding box center [484, 360] width 314 height 164
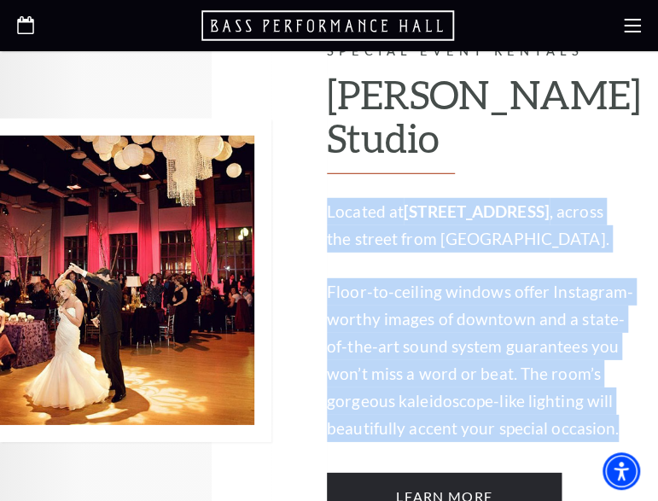
drag, startPoint x: 537, startPoint y: 358, endPoint x: 331, endPoint y: 143, distance: 297.6
click at [331, 198] on div "Located at 301 E. 5th Street , across the street from Bass Performance Hall. Fl…" at bounding box center [484, 320] width 314 height 244
copy div "Located at 301 E. 5th Street , across the street from Bass Performance Hall. Fl…"
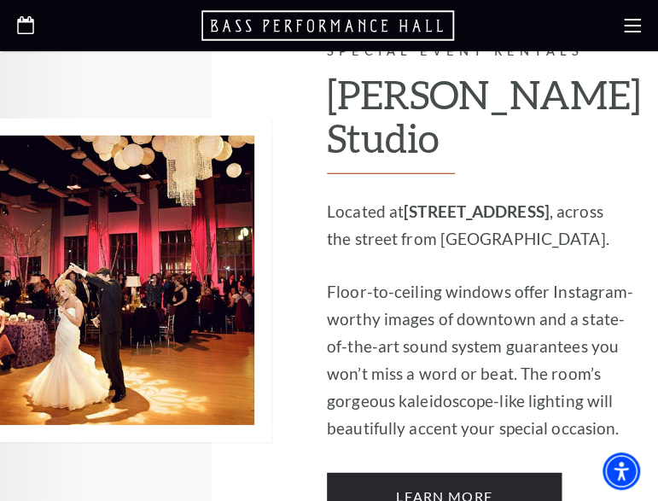
click at [294, 416] on div at bounding box center [163, 280] width 327 height 539
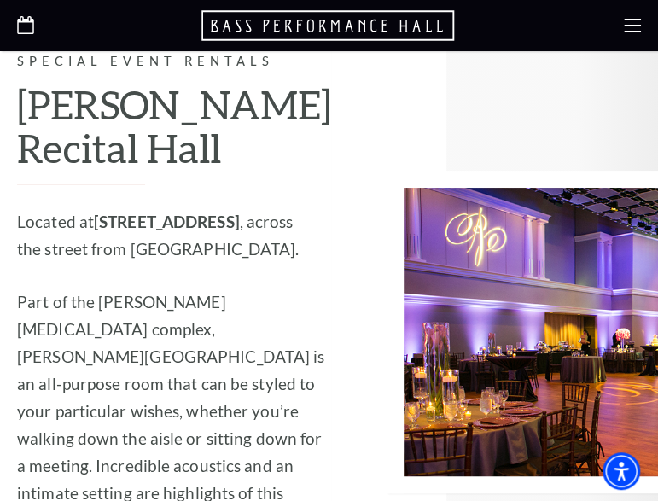
scroll to position [1963, 0]
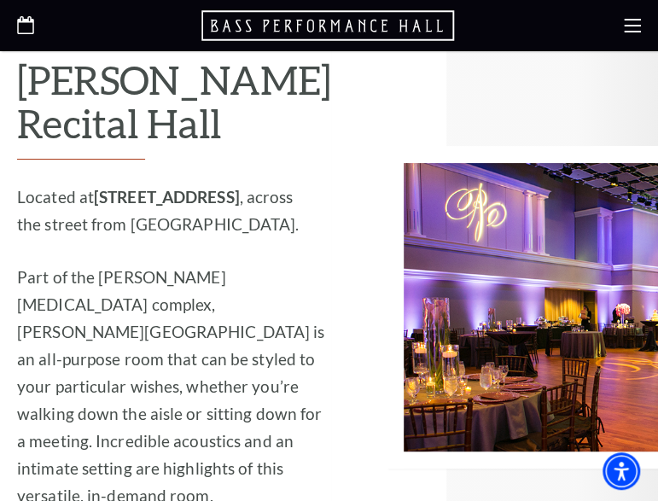
click at [314, 369] on p "Part of the Maddox-Muse complex, Van Cliburn Recital Hall is an all-purpose roo…" at bounding box center [174, 387] width 314 height 246
drag, startPoint x: 195, startPoint y: 231, endPoint x: 273, endPoint y: 241, distance: 79.2
click at [273, 264] on p "Part of the Maddox-Muse complex, Van Cliburn Recital Hall is an all-purpose roo…" at bounding box center [174, 387] width 314 height 246
drag, startPoint x: 273, startPoint y: 241, endPoint x: 267, endPoint y: 308, distance: 66.8
click at [267, 308] on p "Part of the Maddox-Muse complex, Van Cliburn Recital Hall is an all-purpose roo…" at bounding box center [174, 387] width 314 height 246
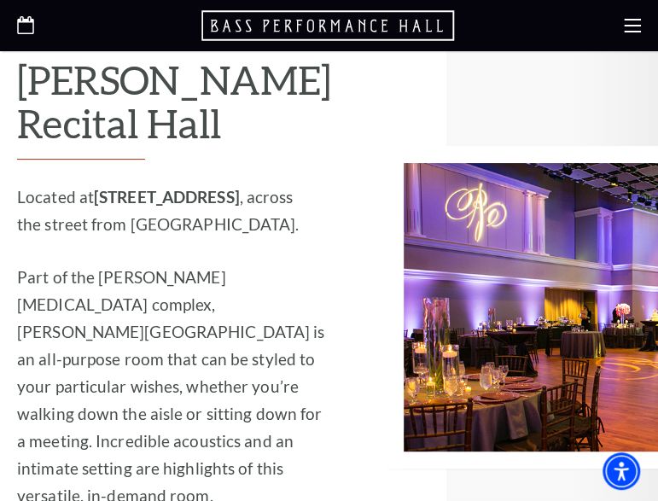
click at [131, 264] on p "Part of the Maddox-Muse complex, Van Cliburn Recital Hall is an all-purpose roo…" at bounding box center [174, 387] width 314 height 246
click at [210, 264] on p "Part of the Maddox-Muse complex, Van Cliburn Recital Hall is an all-purpose roo…" at bounding box center [174, 387] width 314 height 246
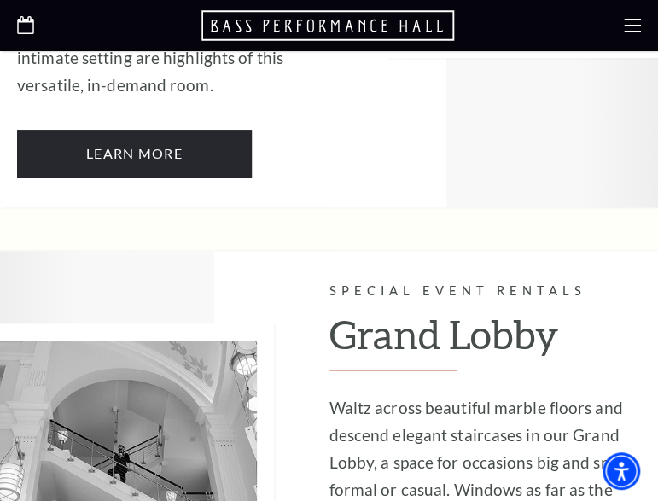
scroll to position [2475, 0]
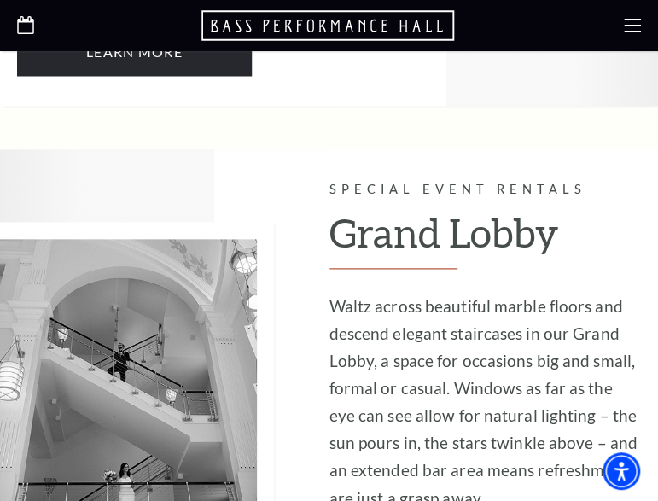
click at [196, 453] on div at bounding box center [164, 384] width 329 height 470
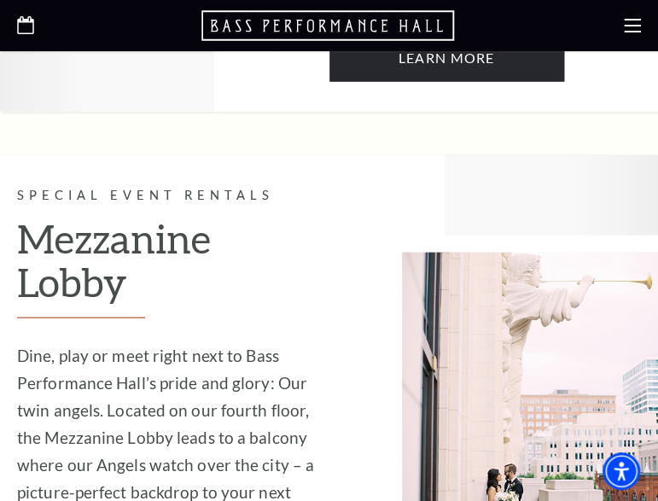
scroll to position [2987, 0]
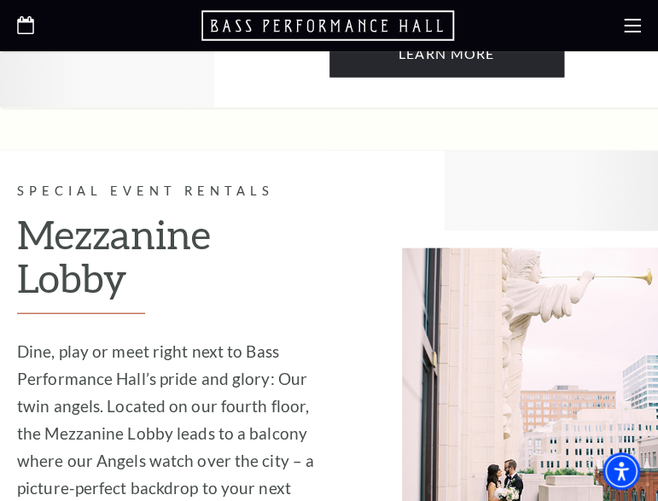
click at [68, 387] on p "Dine, play or meet right next to Bass Performance Hall’s pride and glory: Our t…" at bounding box center [173, 433] width 312 height 191
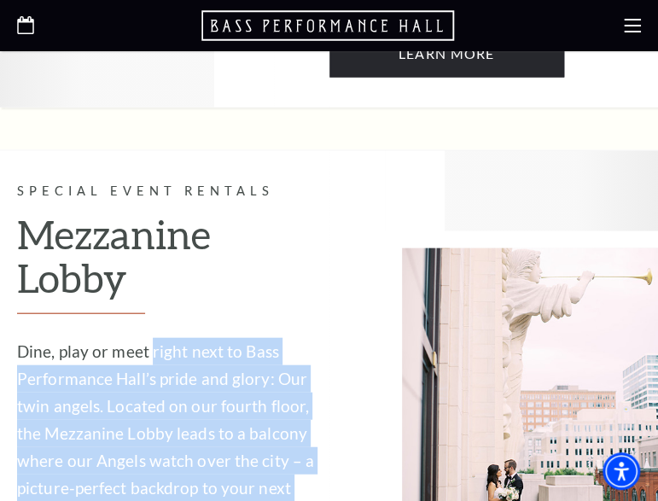
drag, startPoint x: 68, startPoint y: 387, endPoint x: 150, endPoint y: 221, distance: 185.5
click at [150, 338] on p "Dine, play or meet right next to Bass Performance Hall’s pride and glory: Our t…" at bounding box center [173, 433] width 312 height 191
copy div "right next to Bass Performance Hall’s pride and glory: Our twin angels. Located…"
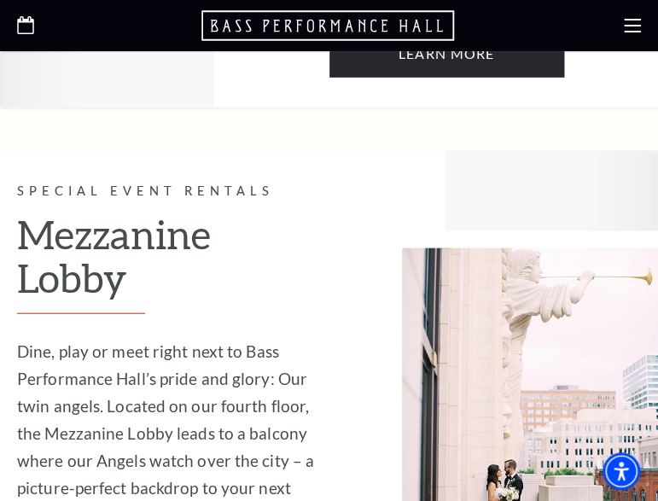
click at [342, 372] on div at bounding box center [493, 394] width 329 height 486
click at [302, 385] on p "Dine, play or meet right next to Bass Performance Hall’s pride and glory: Our t…" at bounding box center [173, 433] width 312 height 191
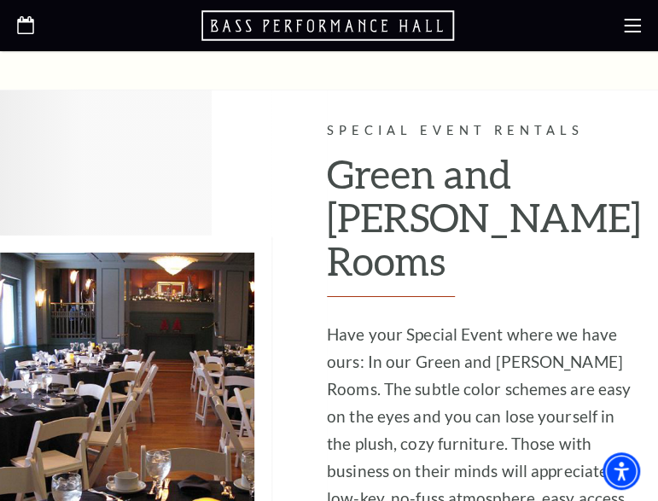
scroll to position [3584, 0]
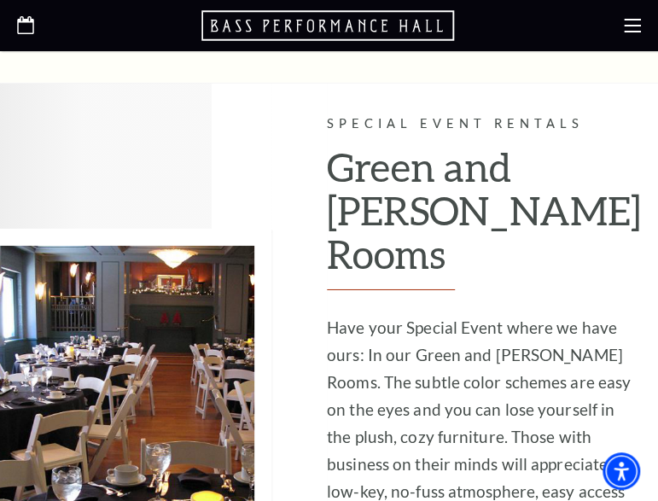
click at [184, 430] on div at bounding box center [163, 390] width 327 height 612
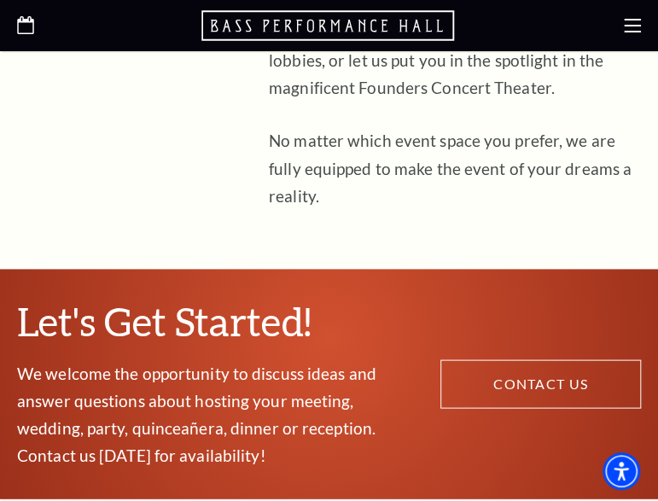
scroll to position [0, 0]
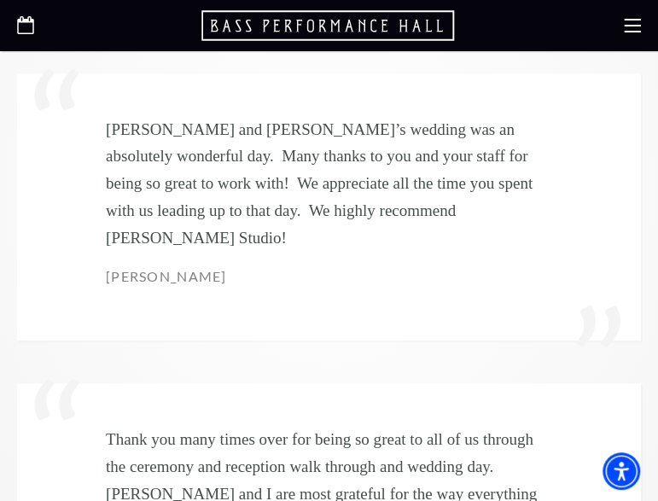
scroll to position [4011, 0]
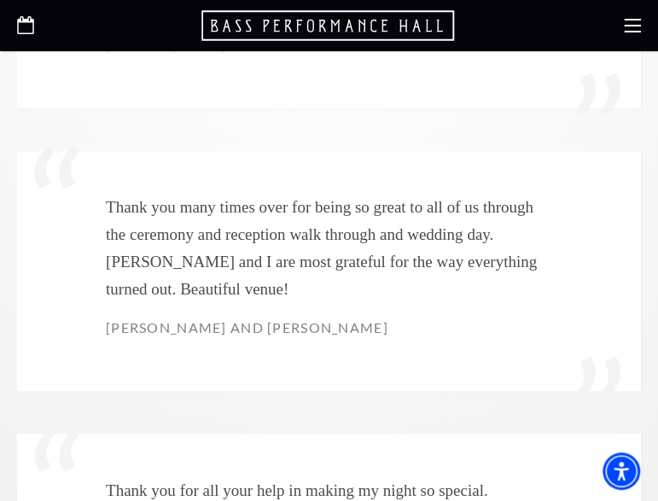
scroll to position [4523, 0]
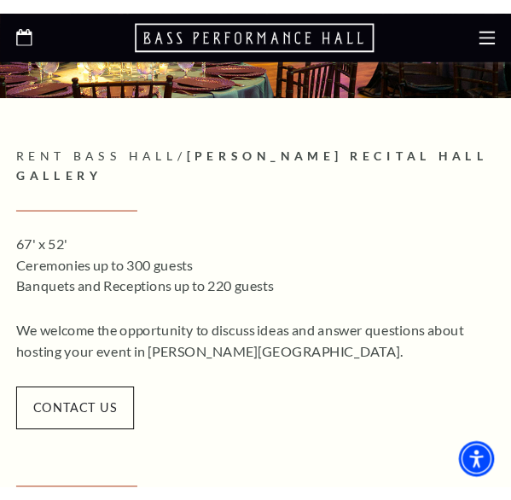
scroll to position [256, 0]
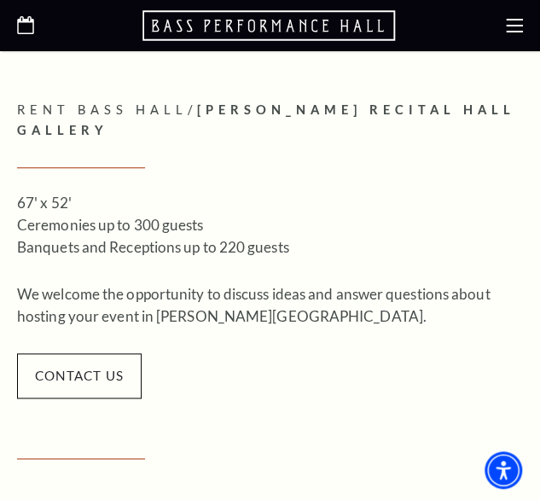
click at [362, 399] on div "Rooms Contact Us Rent Bass Hall / [PERSON_NAME][GEOGRAPHIC_DATA] Empty heading …" at bounding box center [270, 250] width 506 height 300
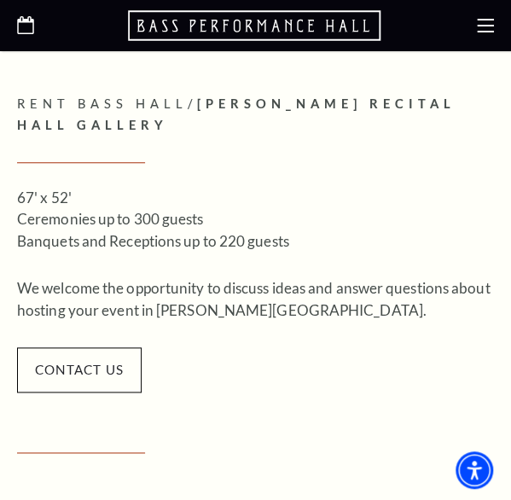
click at [399, 272] on div "67' x 52' Ceremonies up to 300 guests Banquets and Receptions up to 220 guests …" at bounding box center [255, 290] width 477 height 207
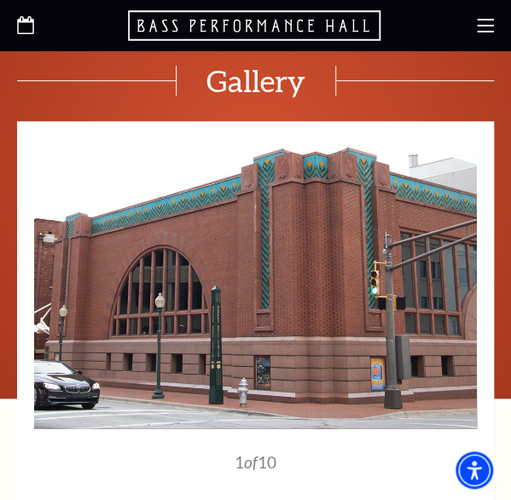
scroll to position [1792, 0]
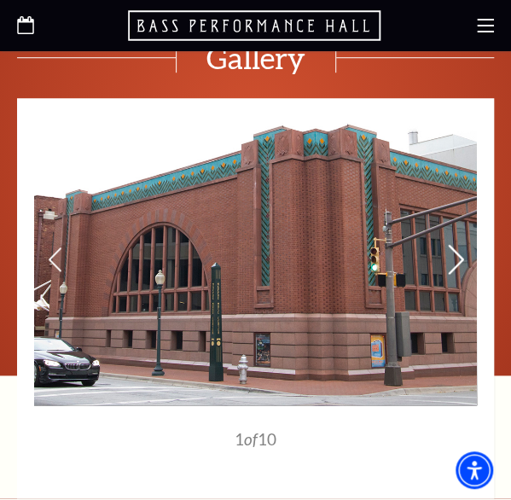
click at [456, 245] on icon at bounding box center [456, 260] width 18 height 30
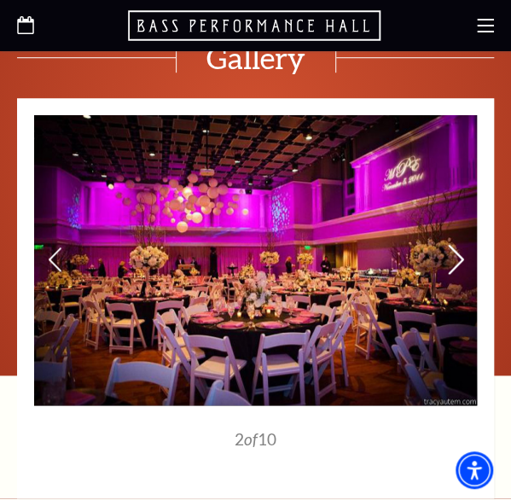
click at [456, 245] on icon at bounding box center [456, 260] width 18 height 30
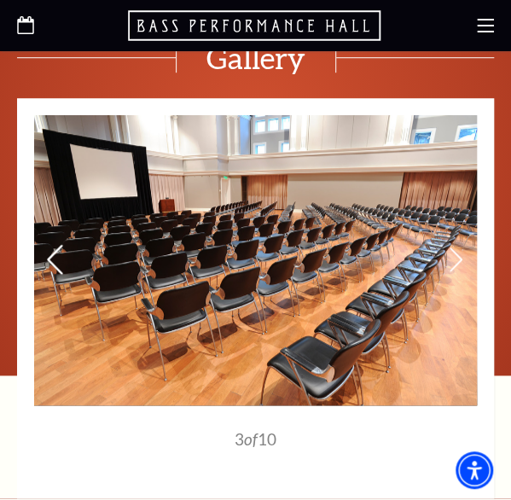
click at [51, 245] on icon at bounding box center [55, 260] width 18 height 30
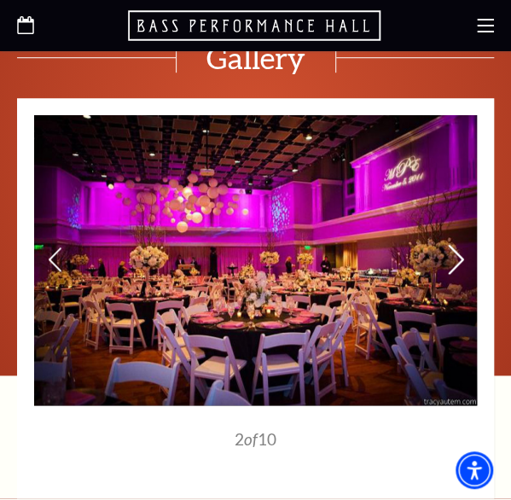
click at [457, 245] on icon at bounding box center [456, 260] width 18 height 30
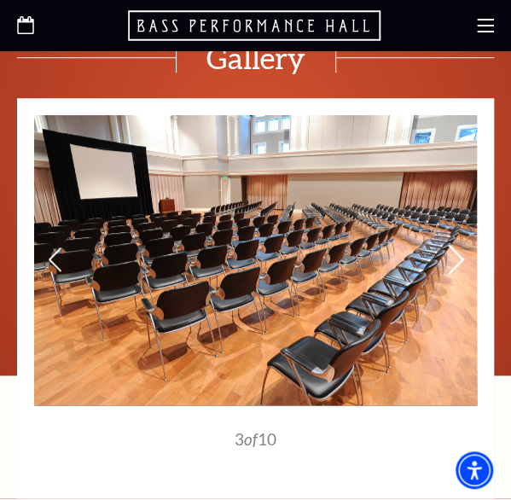
click at [457, 245] on icon at bounding box center [456, 260] width 18 height 30
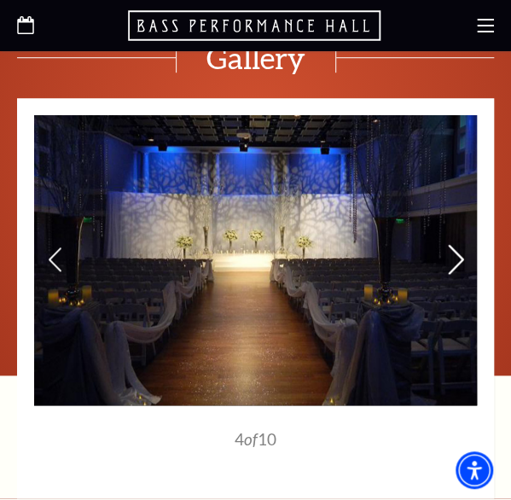
click at [457, 245] on icon at bounding box center [456, 260] width 18 height 30
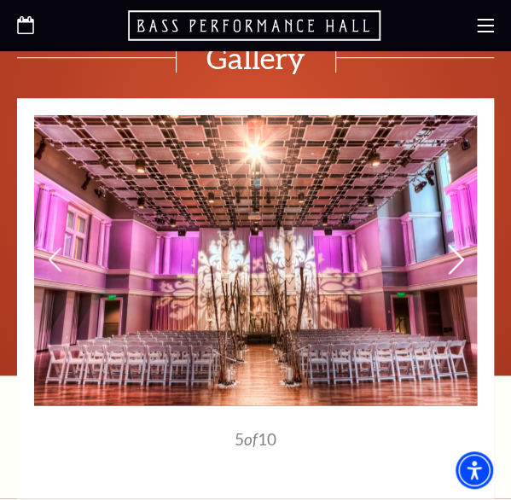
click at [457, 245] on icon at bounding box center [456, 260] width 18 height 30
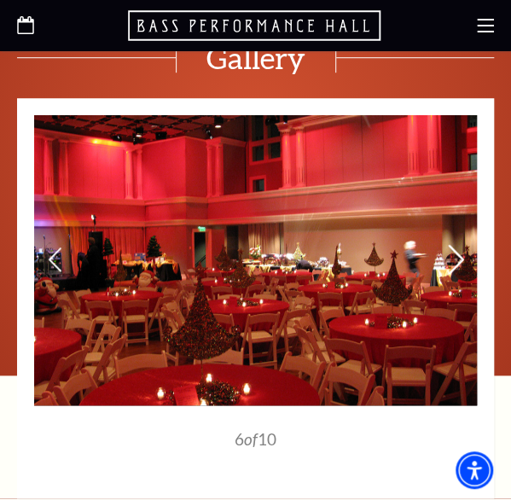
click at [457, 245] on icon at bounding box center [456, 260] width 18 height 30
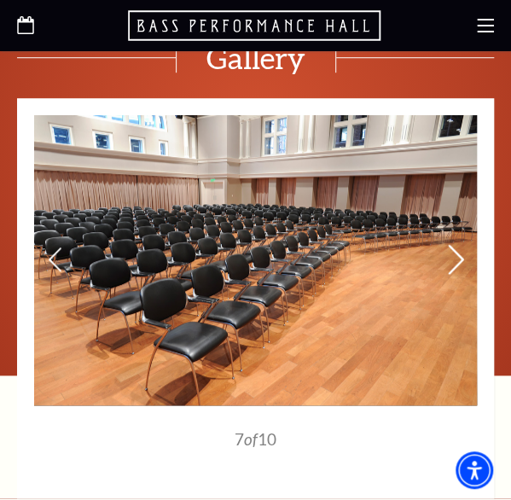
click at [457, 245] on icon at bounding box center [456, 260] width 18 height 30
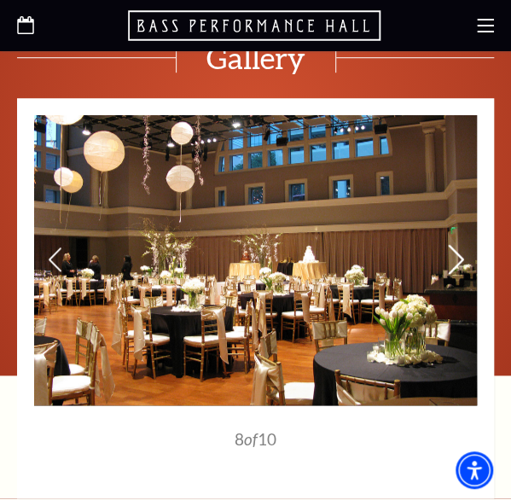
click at [457, 245] on icon at bounding box center [456, 260] width 18 height 30
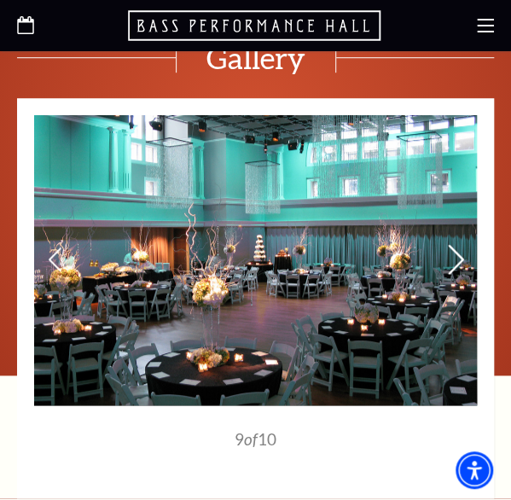
click at [457, 245] on icon at bounding box center [456, 260] width 18 height 30
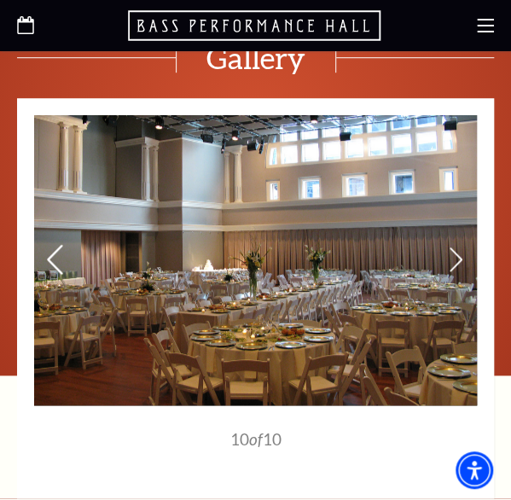
click at [51, 245] on icon at bounding box center [55, 260] width 18 height 30
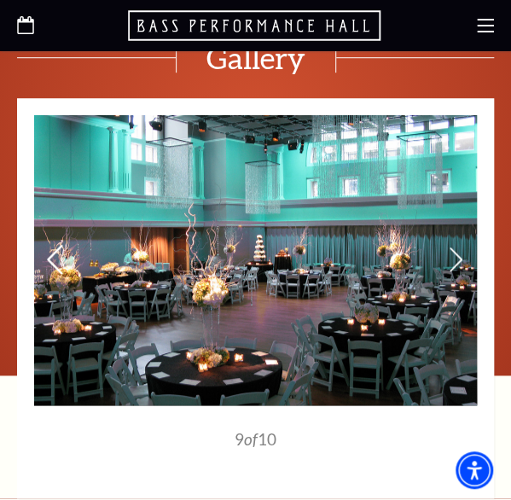
click at [51, 245] on icon at bounding box center [55, 260] width 18 height 30
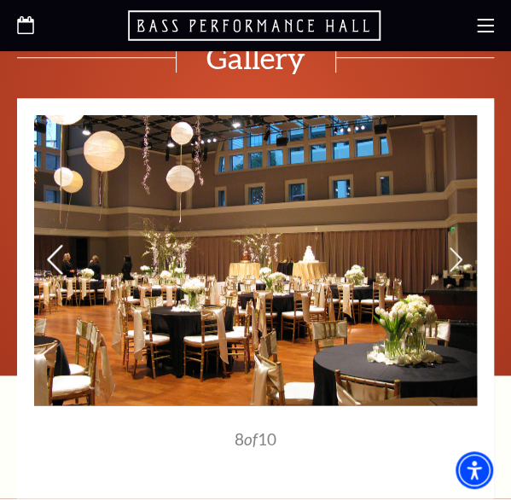
click at [51, 245] on icon at bounding box center [55, 260] width 18 height 30
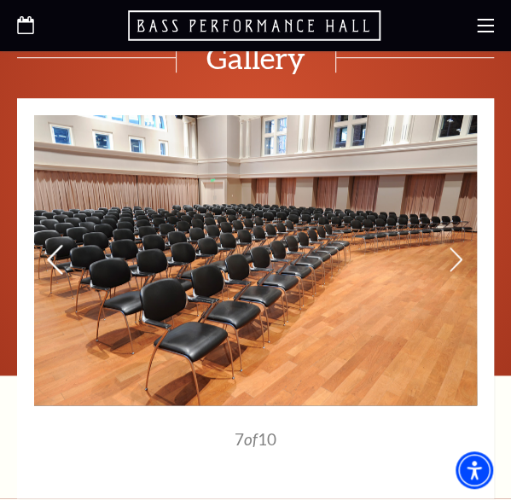
click at [51, 245] on icon at bounding box center [55, 260] width 18 height 30
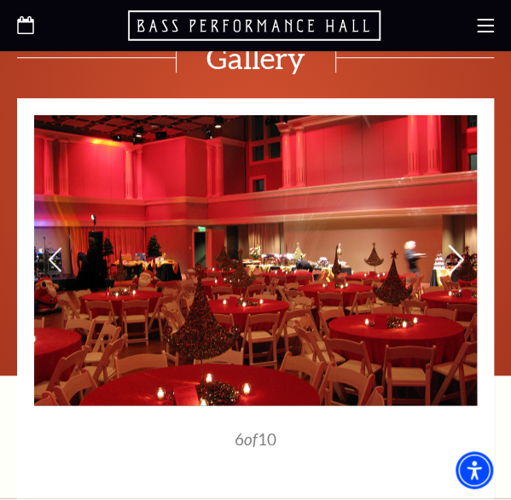
click at [452, 253] on use at bounding box center [455, 260] width 15 height 30
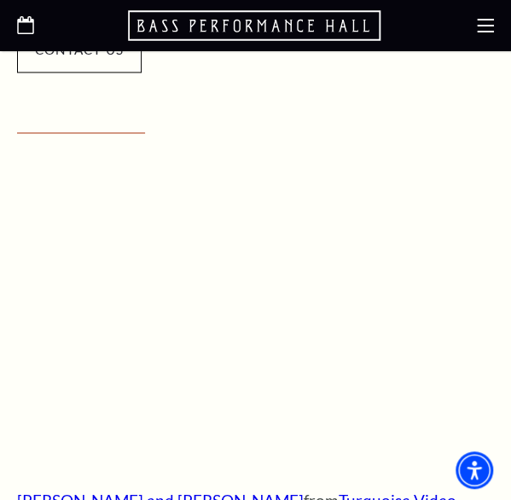
scroll to position [597, 0]
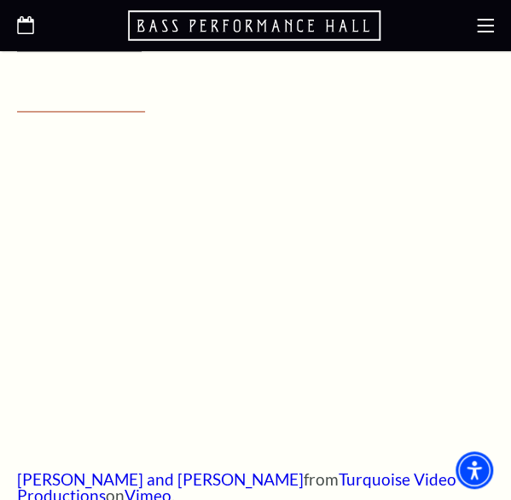
click at [213, 450] on div "[PERSON_NAME] and [PERSON_NAME] from Turquoise Video Productions on Vimeo ." at bounding box center [255, 319] width 477 height 367
click at [274, 446] on div "[PERSON_NAME] and [PERSON_NAME] from Turquoise Video Productions on Vimeo ." at bounding box center [255, 319] width 477 height 367
click at [319, 448] on div "[PERSON_NAME] and [PERSON_NAME] from Turquoise Video Productions on Vimeo ." at bounding box center [255, 319] width 477 height 367
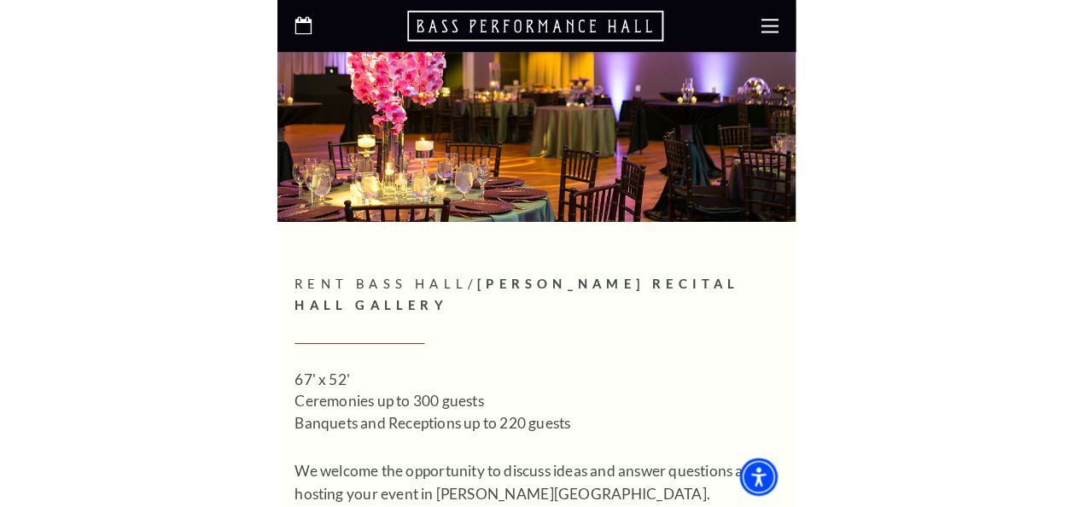
scroll to position [0, 0]
